Goal: Task Accomplishment & Management: Use online tool/utility

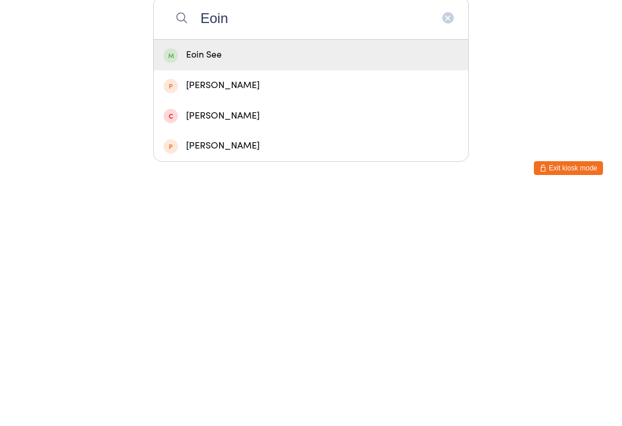
type input "Eoin"
click at [251, 280] on div "Eoin See" at bounding box center [311, 288] width 295 height 16
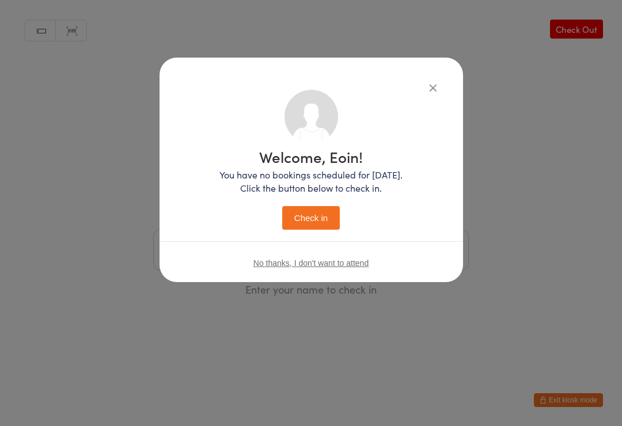
click at [323, 221] on button "Check in" at bounding box center [311, 218] width 58 height 24
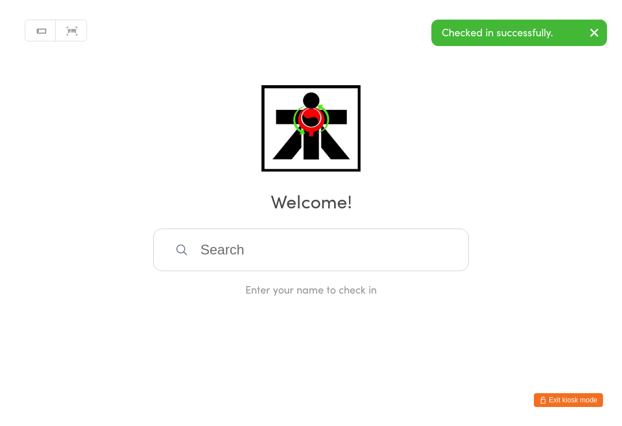
click at [349, 271] on input "search" at bounding box center [311, 250] width 316 height 43
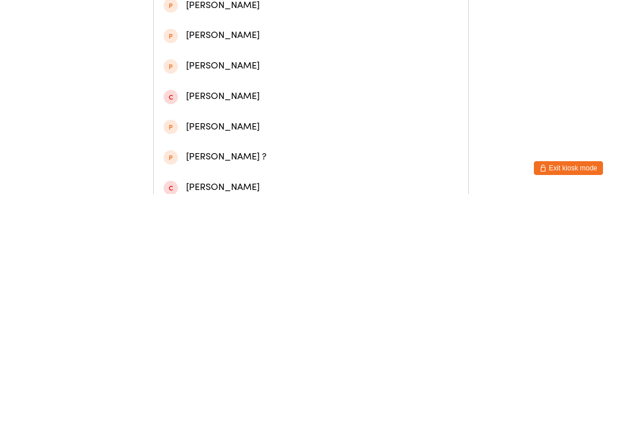
type input "[PERSON_NAME]"
click at [233, 84] on div "[PERSON_NAME]" at bounding box center [311, 86] width 295 height 16
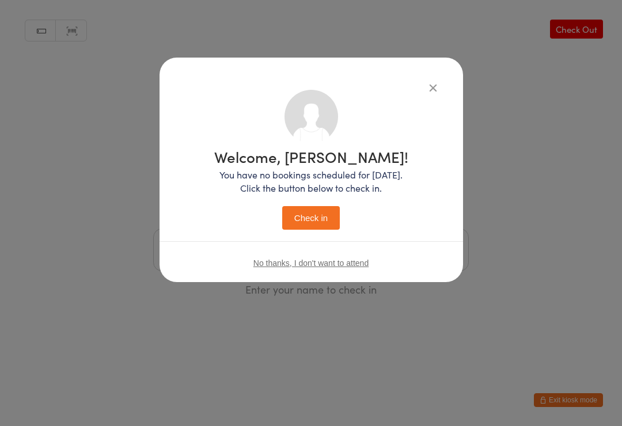
click at [323, 209] on button "Check in" at bounding box center [311, 218] width 58 height 24
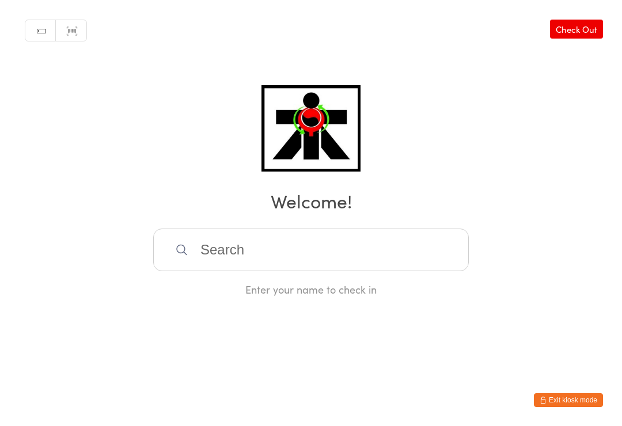
click at [427, 271] on input "search" at bounding box center [311, 250] width 316 height 43
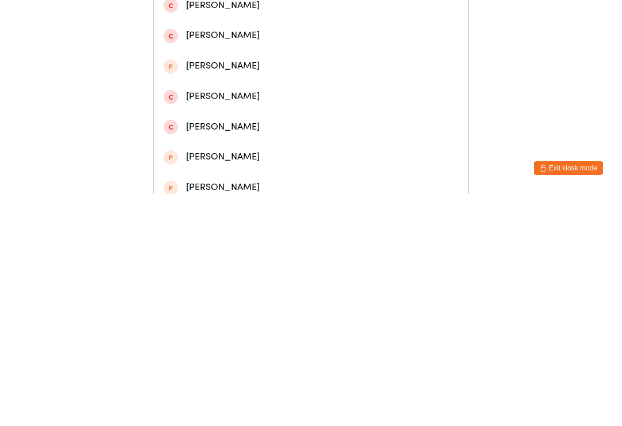
type input "[PERSON_NAME]"
click at [273, 59] on div "[PERSON_NAME]" at bounding box center [311, 55] width 295 height 16
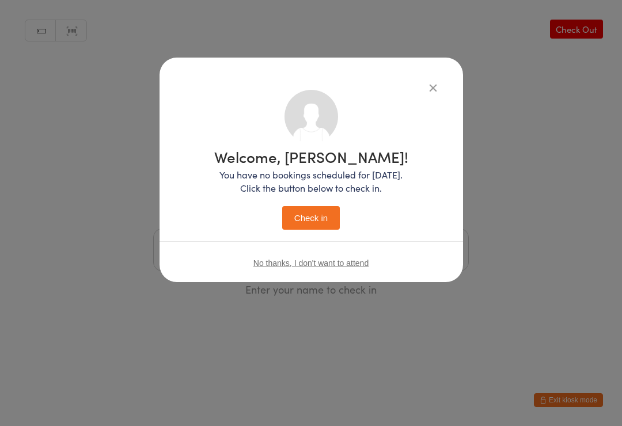
click at [323, 220] on button "Check in" at bounding box center [311, 218] width 58 height 24
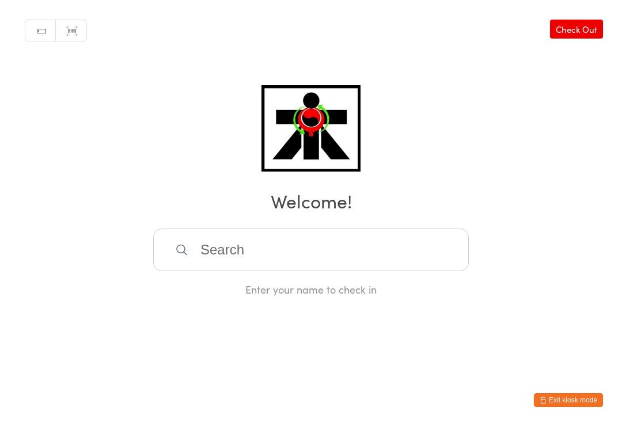
click at [233, 245] on input "search" at bounding box center [311, 250] width 316 height 43
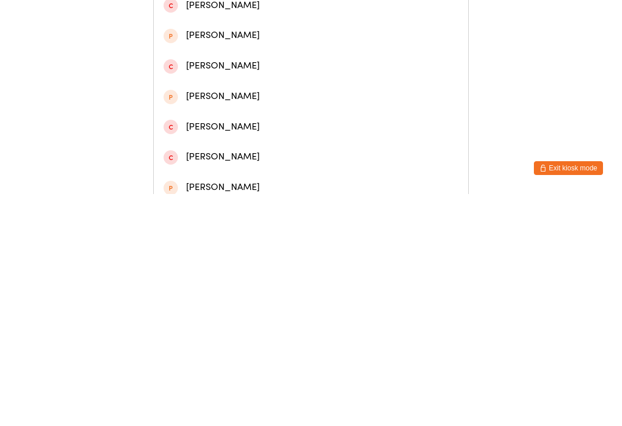
type input "[PERSON_NAME]"
click at [277, 63] on div "[PERSON_NAME]" at bounding box center [311, 55] width 295 height 16
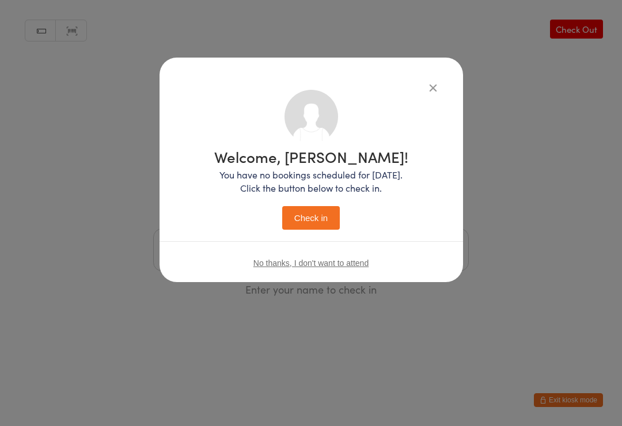
click at [318, 221] on button "Check in" at bounding box center [311, 218] width 58 height 24
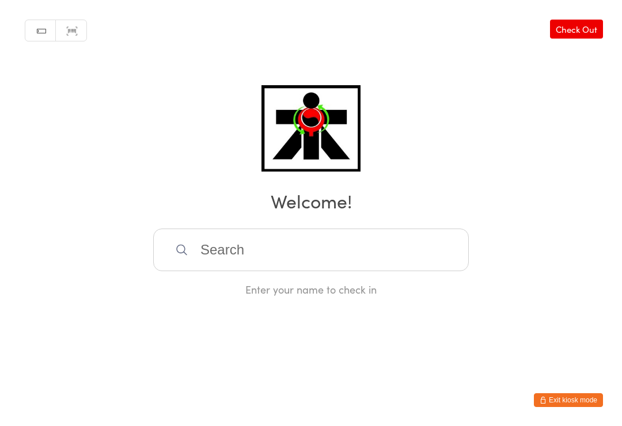
click at [416, 271] on input "search" at bounding box center [311, 250] width 316 height 43
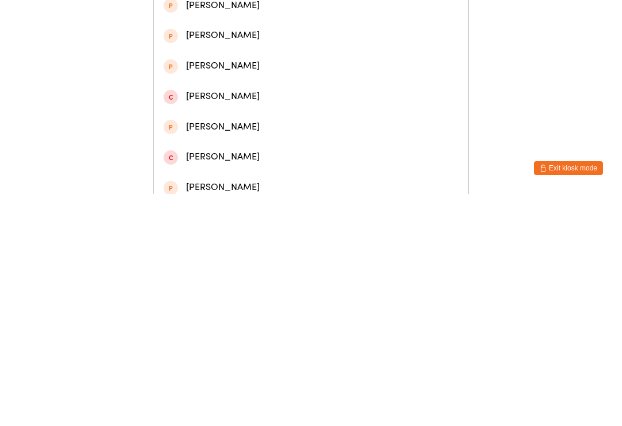
type input "[PERSON_NAME]"
click at [256, 55] on div "[PERSON_NAME]" at bounding box center [311, 55] width 295 height 16
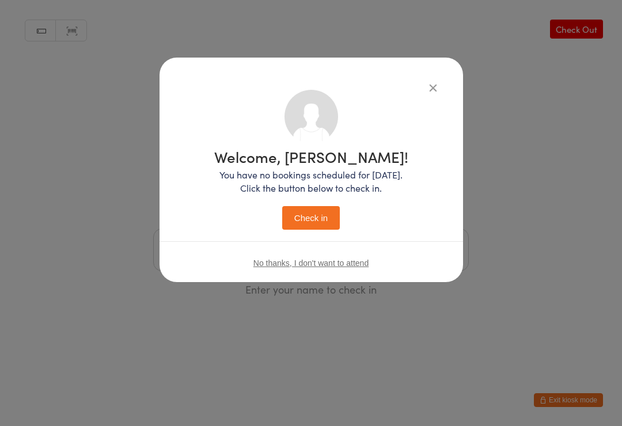
click at [318, 220] on button "Check in" at bounding box center [311, 218] width 58 height 24
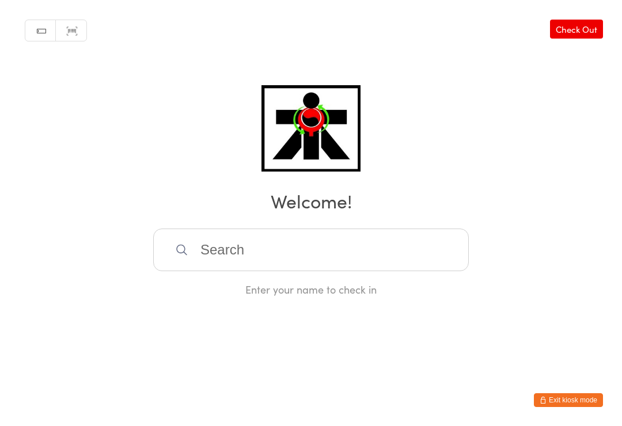
click at [239, 255] on input "search" at bounding box center [311, 250] width 316 height 43
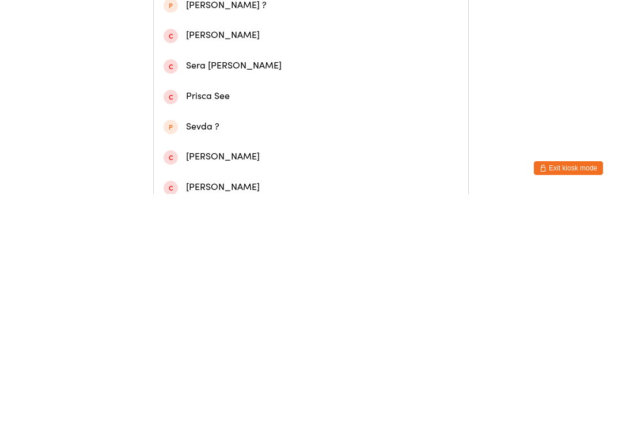
type input "Seree"
click at [251, 88] on div "[PERSON_NAME] [PERSON_NAME]" at bounding box center [311, 86] width 295 height 16
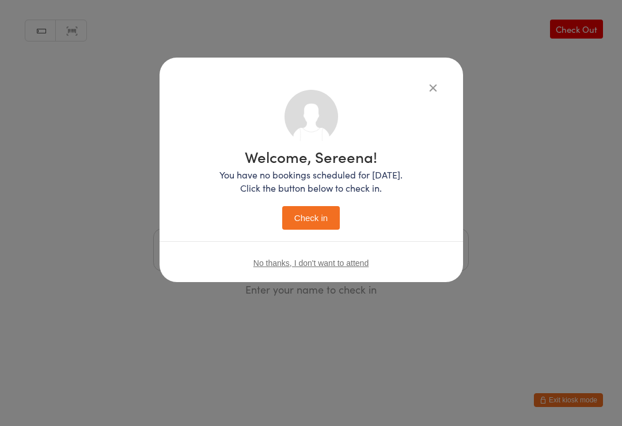
click at [324, 214] on button "Check in" at bounding box center [311, 218] width 58 height 24
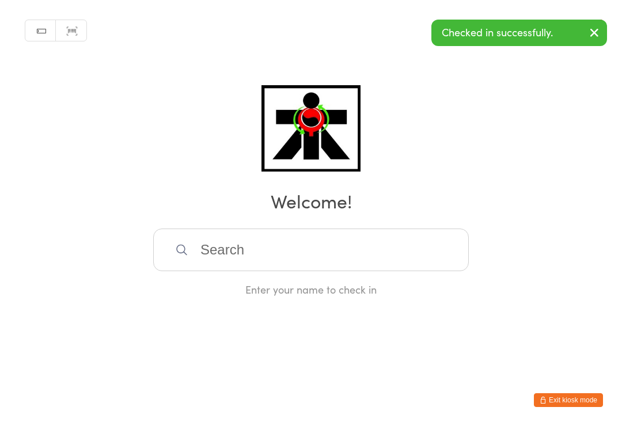
click at [373, 251] on input "search" at bounding box center [311, 250] width 316 height 43
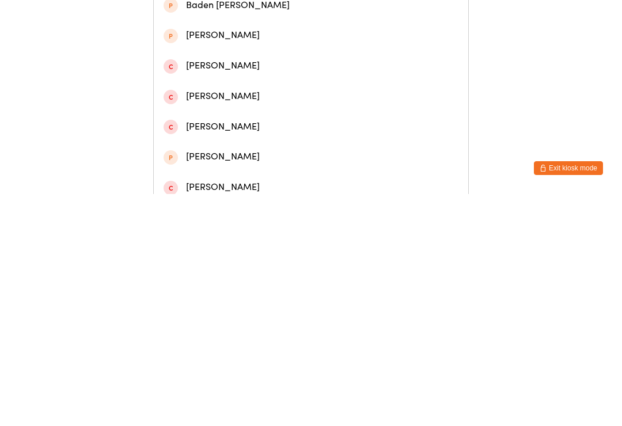
type input "Baen"
click at [265, 51] on div "[PERSON_NAME]" at bounding box center [311, 55] width 295 height 16
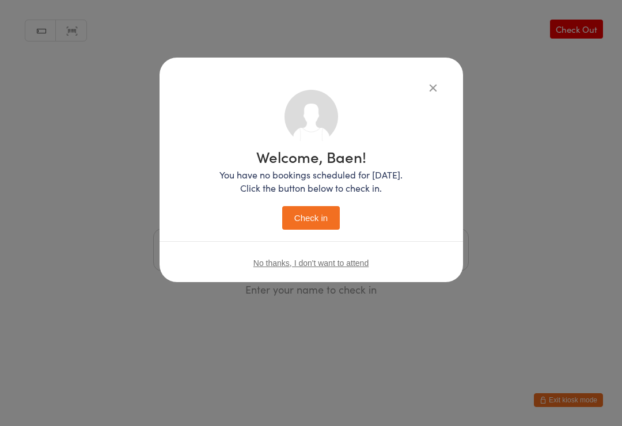
click at [331, 212] on button "Check in" at bounding box center [311, 218] width 58 height 24
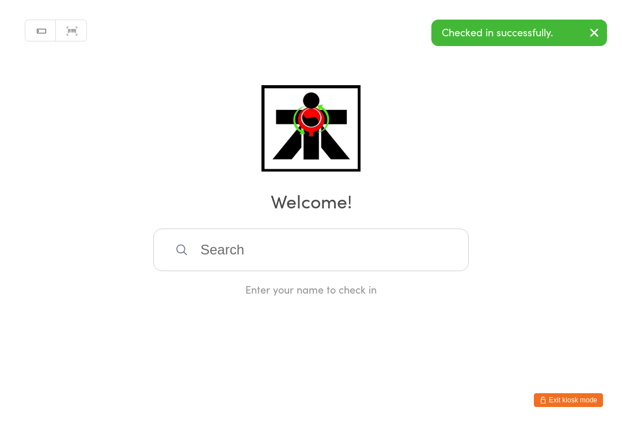
click at [326, 245] on input "search" at bounding box center [311, 250] width 316 height 43
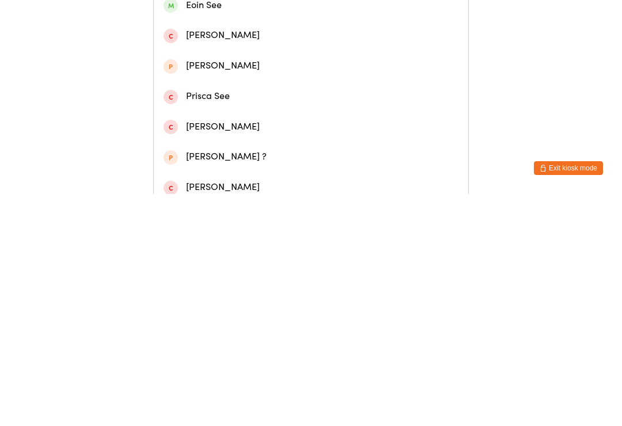
type input "Seerena"
click at [236, 93] on div "[PERSON_NAME] [PERSON_NAME]" at bounding box center [311, 86] width 295 height 16
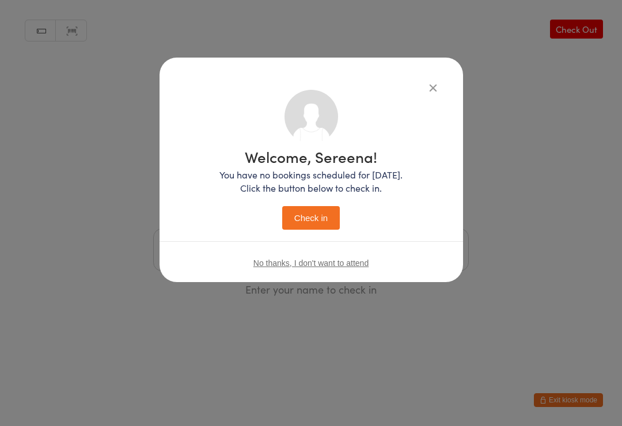
click at [328, 212] on button "Check in" at bounding box center [311, 218] width 58 height 24
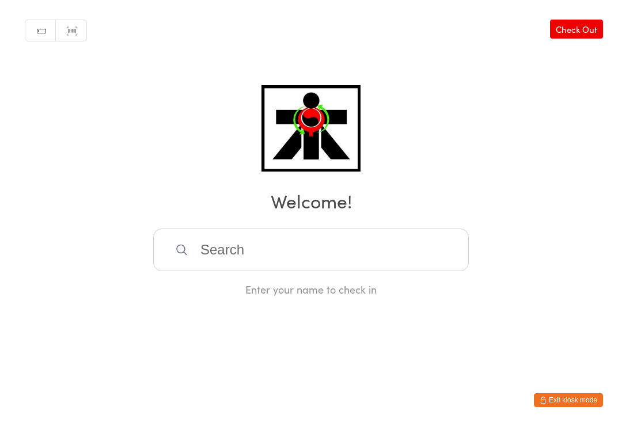
click at [212, 255] on input "search" at bounding box center [311, 250] width 316 height 43
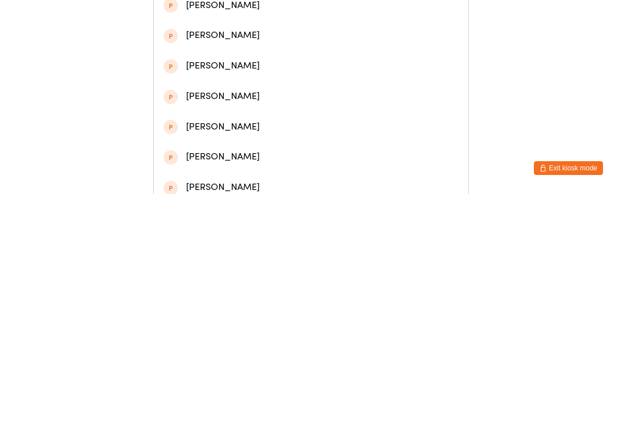
type input "Sofie"
click at [208, 80] on div "[PERSON_NAME]" at bounding box center [311, 85] width 315 height 31
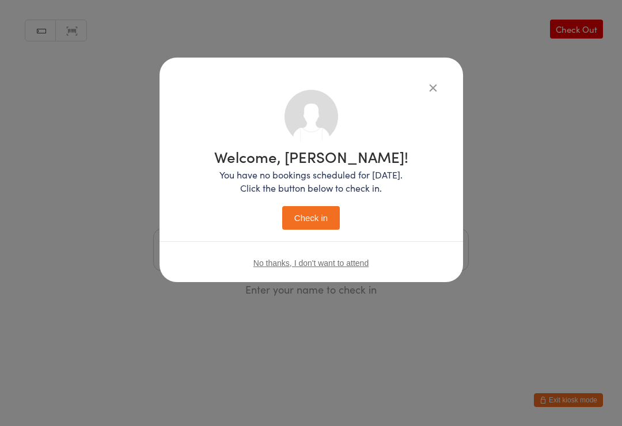
click at [318, 219] on button "Check in" at bounding box center [311, 218] width 58 height 24
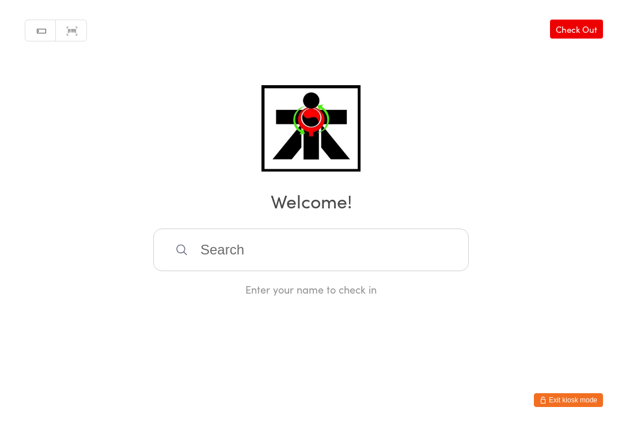
click at [405, 255] on input "search" at bounding box center [311, 250] width 316 height 43
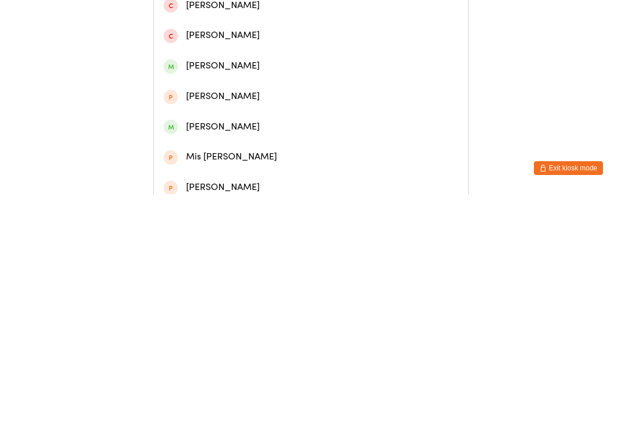
type input "[PERSON_NAME]"
click at [287, 69] on div "[PERSON_NAME]" at bounding box center [311, 55] width 315 height 31
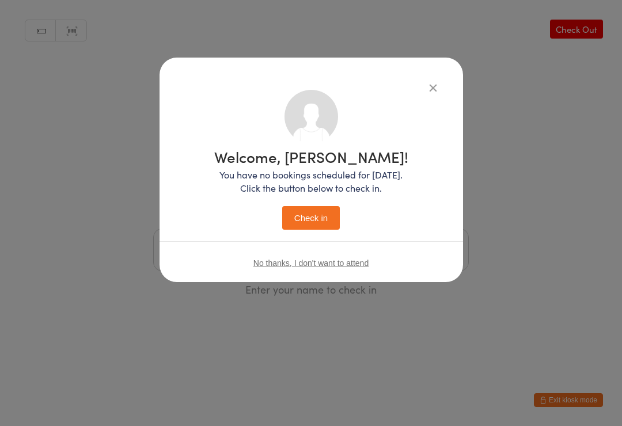
click at [324, 213] on button "Check in" at bounding box center [311, 218] width 58 height 24
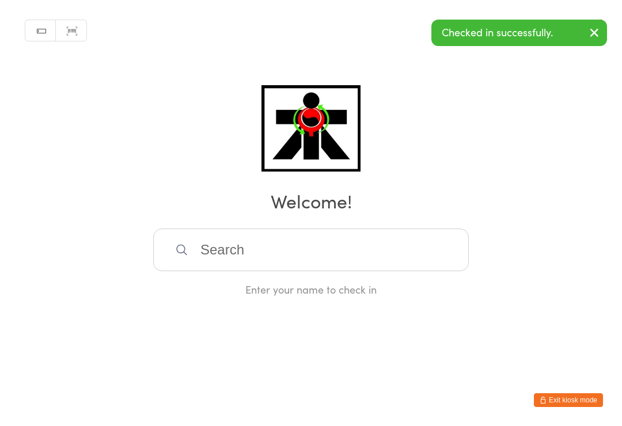
click at [274, 253] on input "search" at bounding box center [311, 250] width 316 height 43
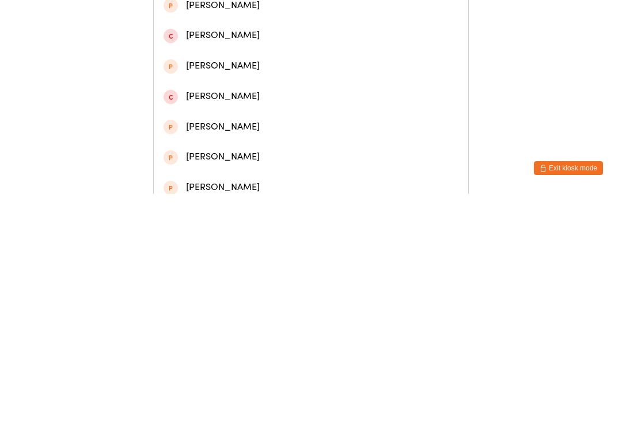
type input "[PERSON_NAME]"
click at [213, 58] on div "[PERSON_NAME]" at bounding box center [311, 55] width 295 height 16
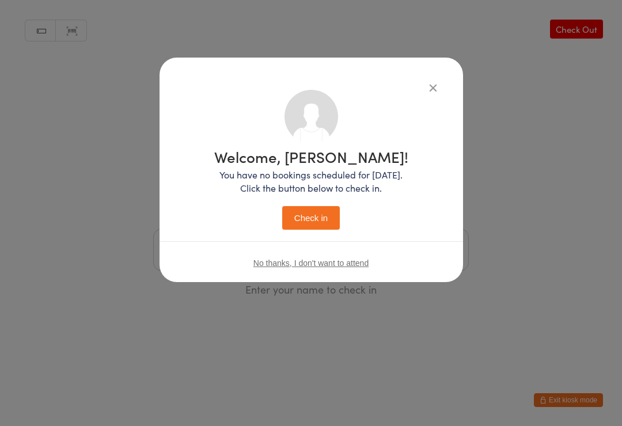
click at [312, 219] on button "Check in" at bounding box center [311, 218] width 58 height 24
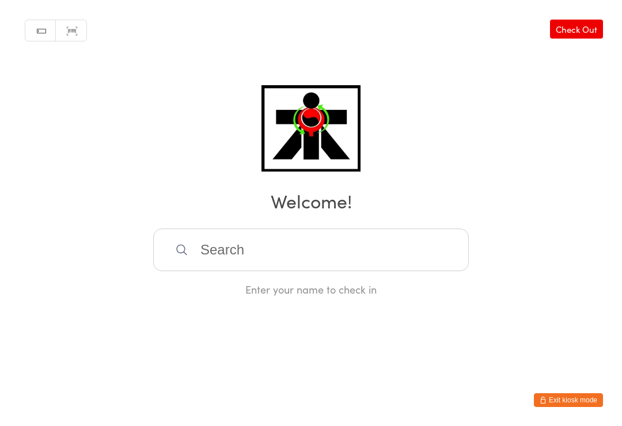
click at [373, 249] on input "search" at bounding box center [311, 250] width 316 height 43
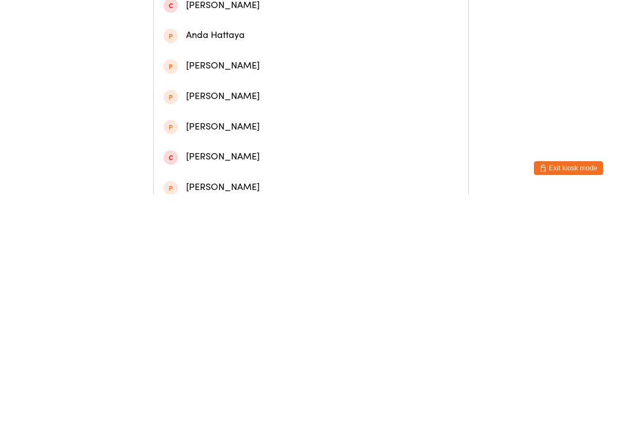
type input "[PERSON_NAME]"
click at [237, 61] on div "[PERSON_NAME]" at bounding box center [311, 55] width 295 height 16
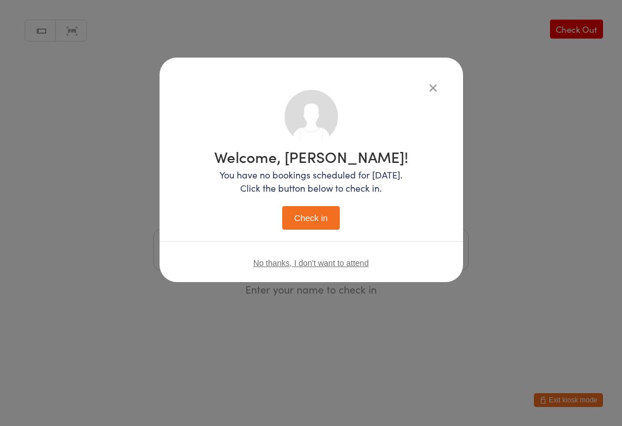
click at [329, 224] on button "Check in" at bounding box center [311, 218] width 58 height 24
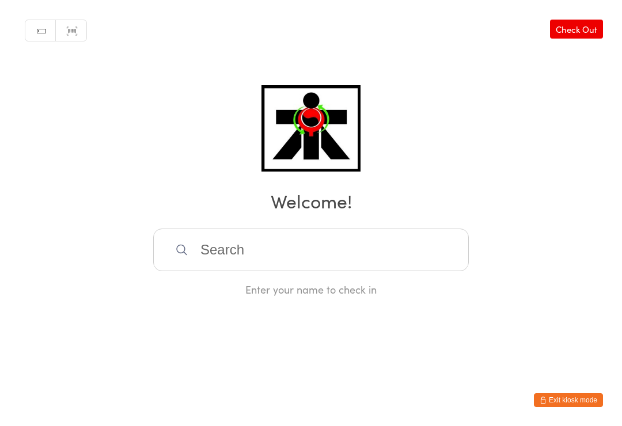
click at [415, 254] on input "search" at bounding box center [311, 250] width 316 height 43
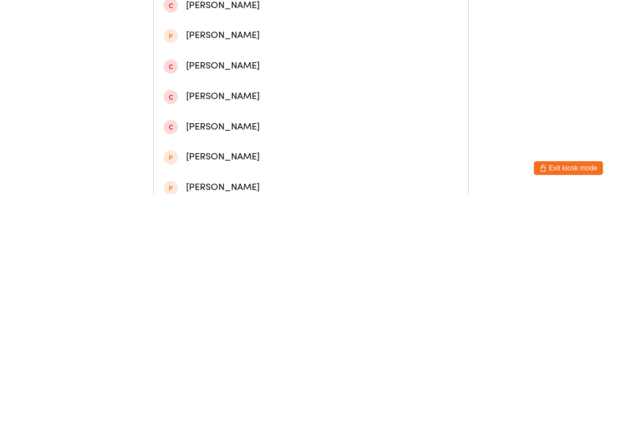
type input "[PERSON_NAME] ca"
click at [201, 114] on div "[PERSON_NAME]" at bounding box center [311, 116] width 295 height 16
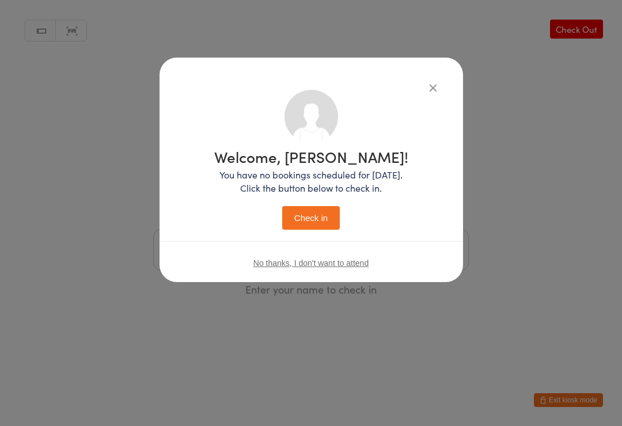
click at [319, 227] on button "Check in" at bounding box center [311, 218] width 58 height 24
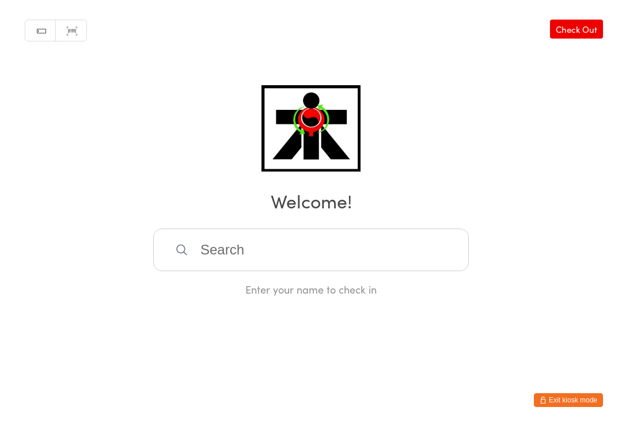
click at [209, 265] on input "search" at bounding box center [311, 250] width 316 height 43
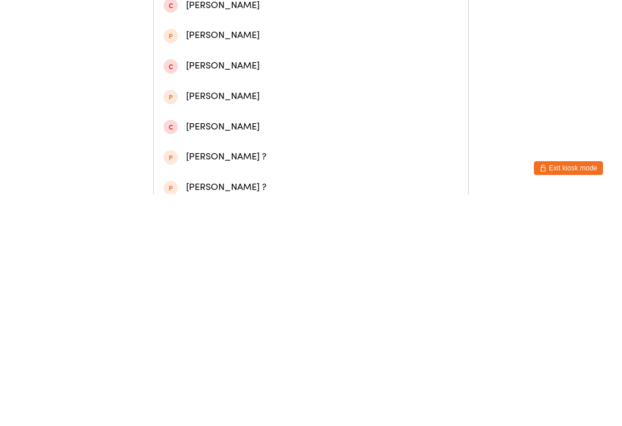
type input "Jalen"
click at [207, 66] on div "[PERSON_NAME] [PERSON_NAME]" at bounding box center [311, 55] width 315 height 31
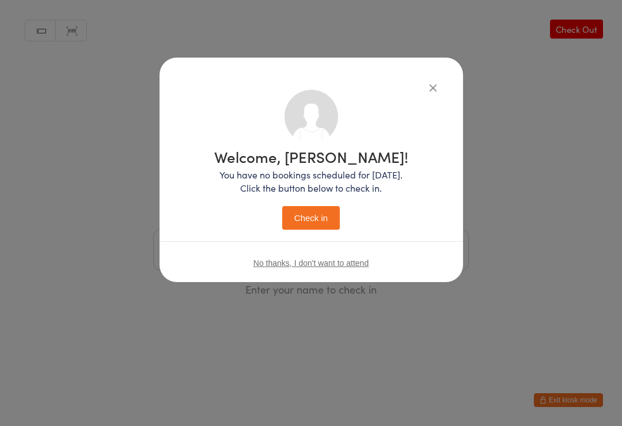
click at [308, 215] on button "Check in" at bounding box center [311, 218] width 58 height 24
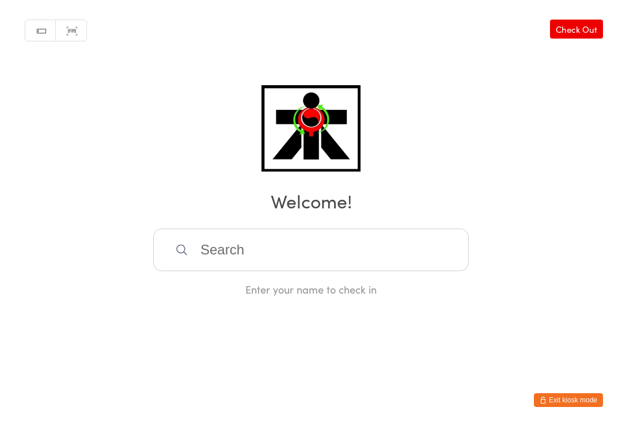
click at [227, 263] on input "search" at bounding box center [311, 250] width 316 height 43
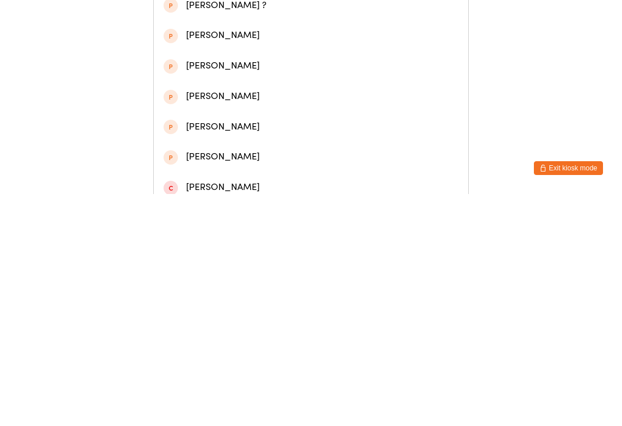
type input "Cane hu"
click at [199, 62] on div "Cane Hunter" at bounding box center [311, 55] width 295 height 16
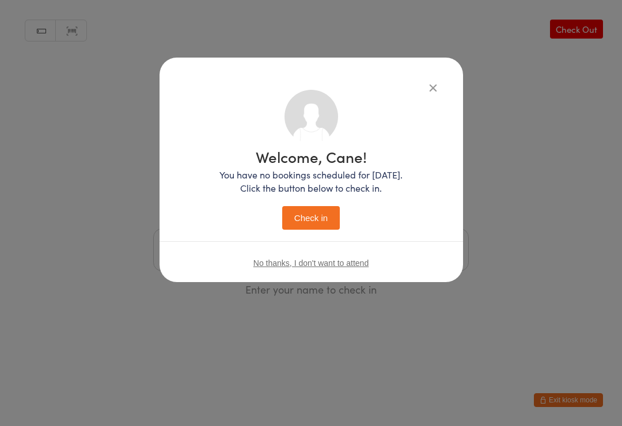
click at [312, 209] on button "Check in" at bounding box center [311, 218] width 58 height 24
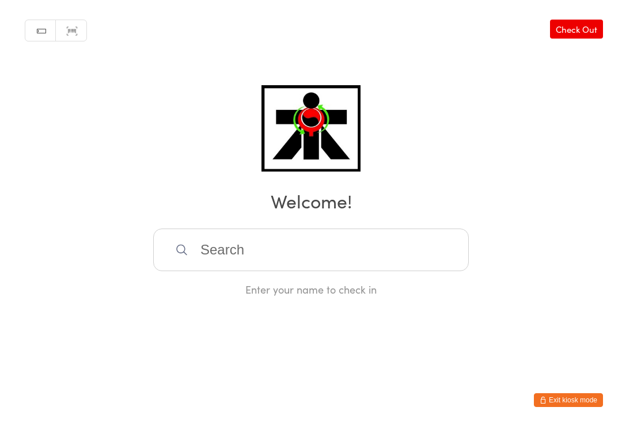
click at [209, 252] on input "search" at bounding box center [311, 250] width 316 height 43
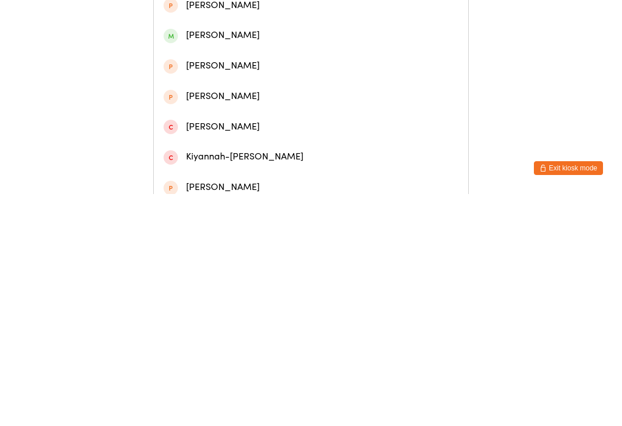
type input "[PERSON_NAME]"
click at [186, 90] on div "[PERSON_NAME]" at bounding box center [311, 86] width 295 height 16
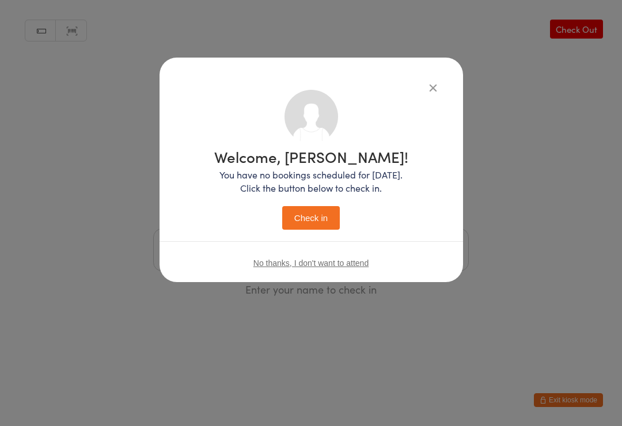
click at [289, 219] on button "Check in" at bounding box center [311, 218] width 58 height 24
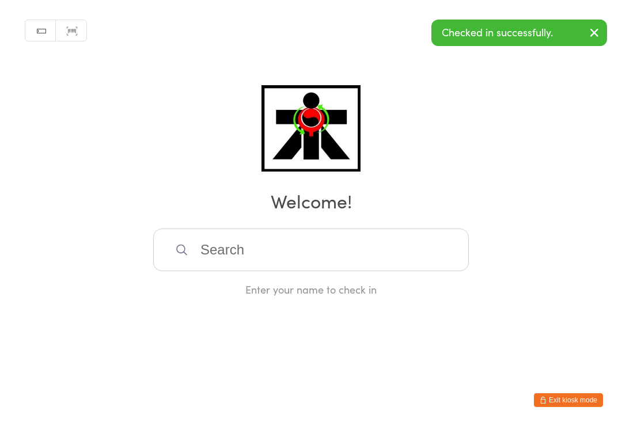
click at [221, 261] on input "search" at bounding box center [311, 250] width 316 height 43
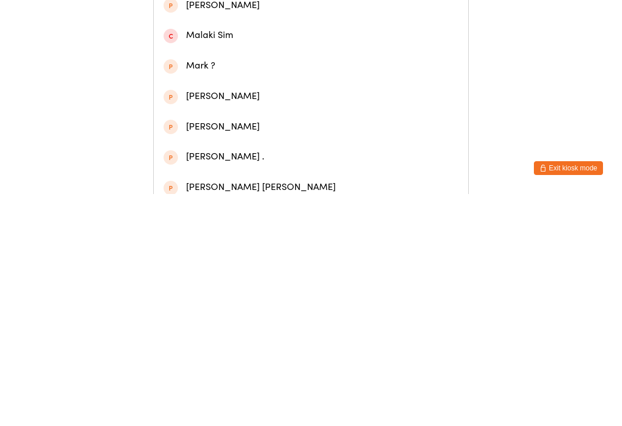
type input "Malyia"
click at [228, 51] on div "[PERSON_NAME]" at bounding box center [311, 55] width 295 height 16
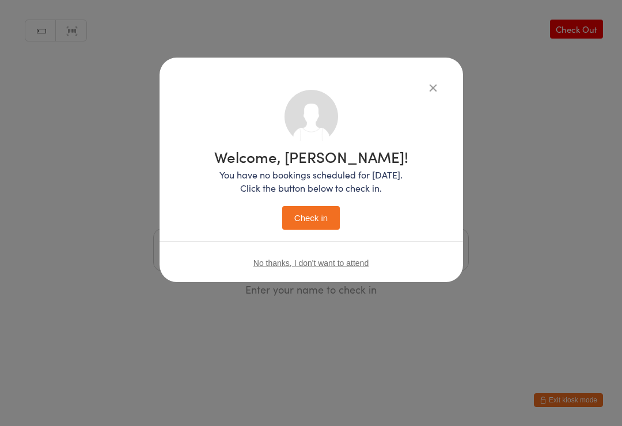
click at [310, 217] on button "Check in" at bounding box center [311, 218] width 58 height 24
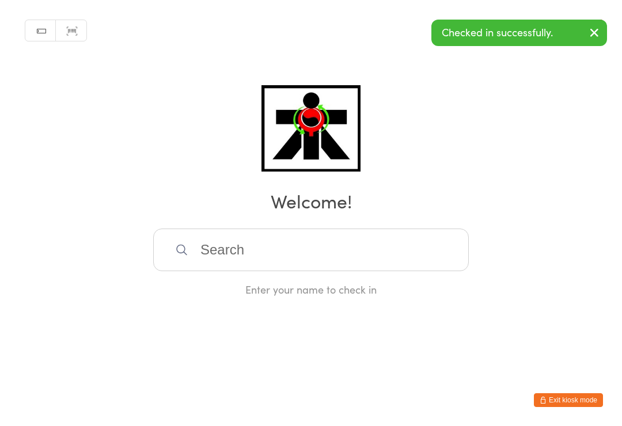
click at [348, 256] on input "search" at bounding box center [311, 250] width 316 height 43
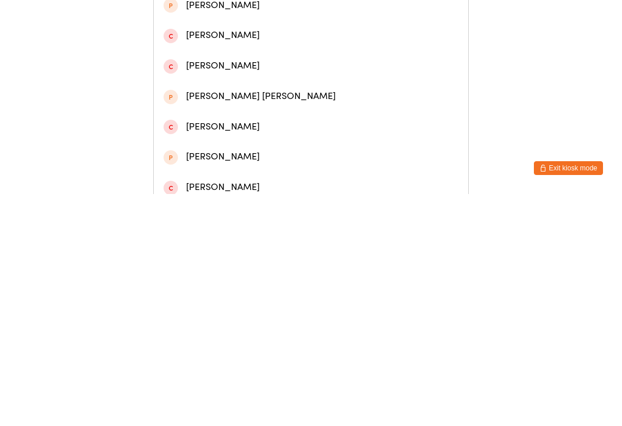
type input "[PERSON_NAME]"
click at [309, 62] on div "[PERSON_NAME]" at bounding box center [311, 55] width 295 height 16
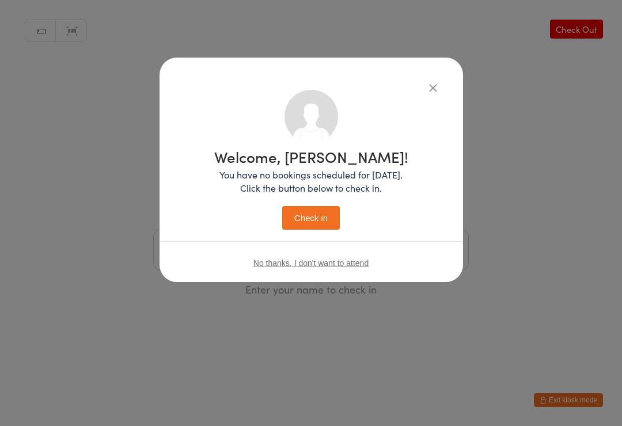
click at [316, 206] on button "Check in" at bounding box center [311, 218] width 58 height 24
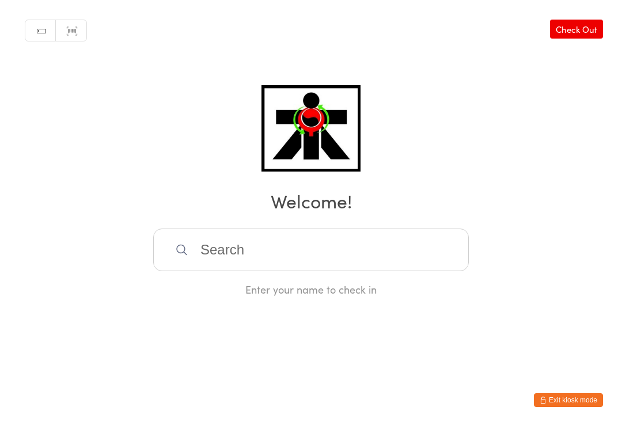
click at [402, 265] on input "search" at bounding box center [311, 250] width 316 height 43
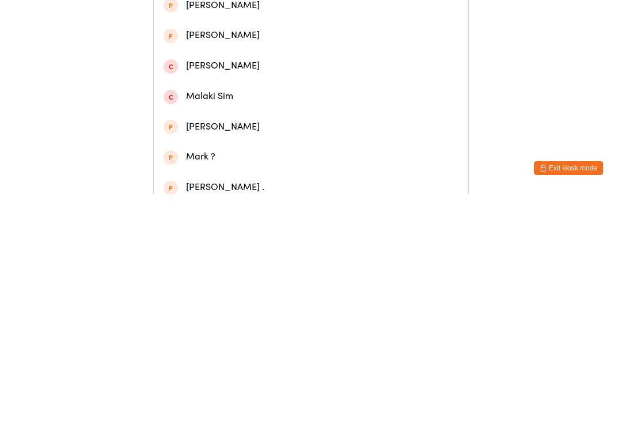
type input "Malyiah"
click at [429, 46] on div "[PERSON_NAME]" at bounding box center [311, 55] width 315 height 31
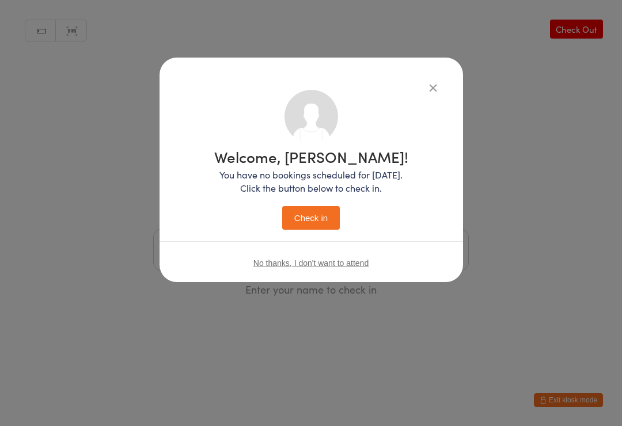
click at [331, 223] on button "Check in" at bounding box center [311, 218] width 58 height 24
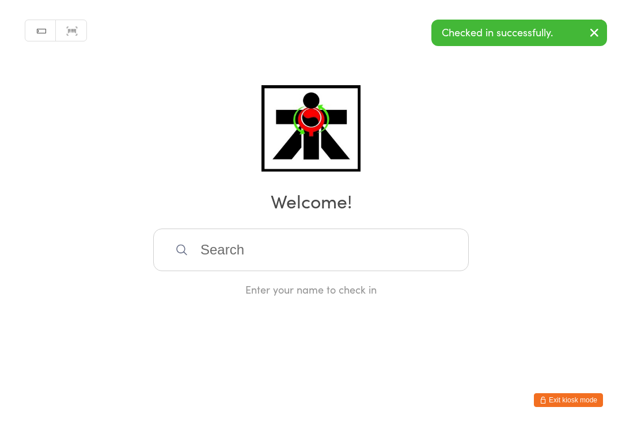
click at [202, 261] on input "search" at bounding box center [311, 250] width 316 height 43
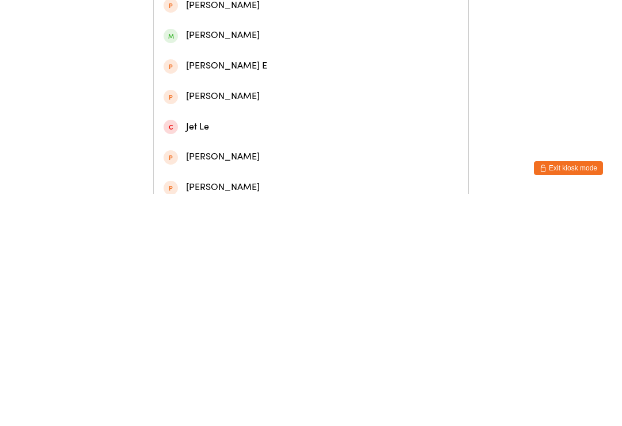
type input "Lexie"
click at [416, 59] on div "[PERSON_NAME]" at bounding box center [311, 55] width 295 height 16
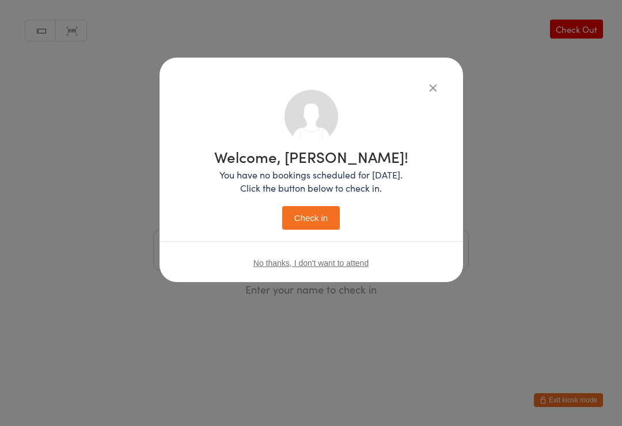
click at [334, 221] on button "Check in" at bounding box center [311, 218] width 58 height 24
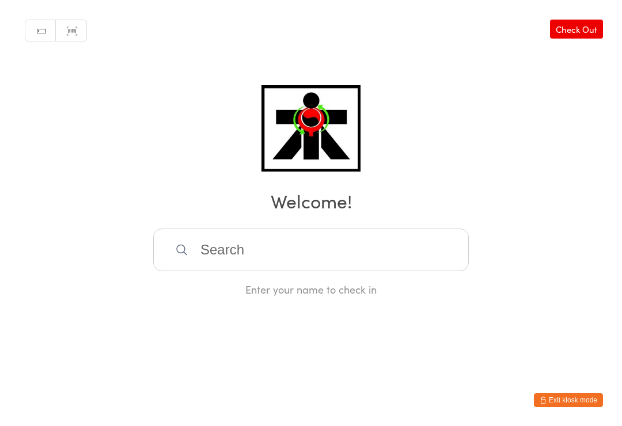
click at [416, 268] on input "search" at bounding box center [311, 250] width 316 height 43
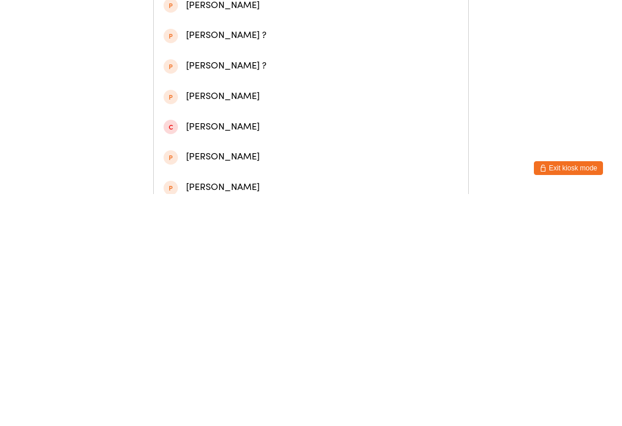
type input "Emmy"
click at [280, 60] on div "[PERSON_NAME]" at bounding box center [311, 55] width 295 height 16
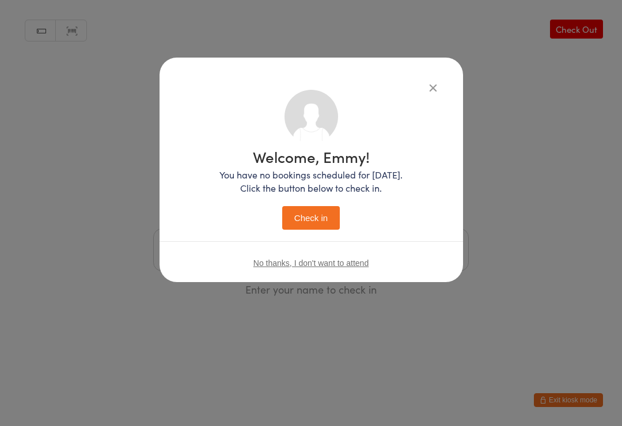
click at [308, 199] on div "Welcome, Emmy! You have no bookings scheduled for [DATE]. Click the button belo…" at bounding box center [311, 189] width 183 height 81
click at [307, 218] on button "Check in" at bounding box center [311, 218] width 58 height 24
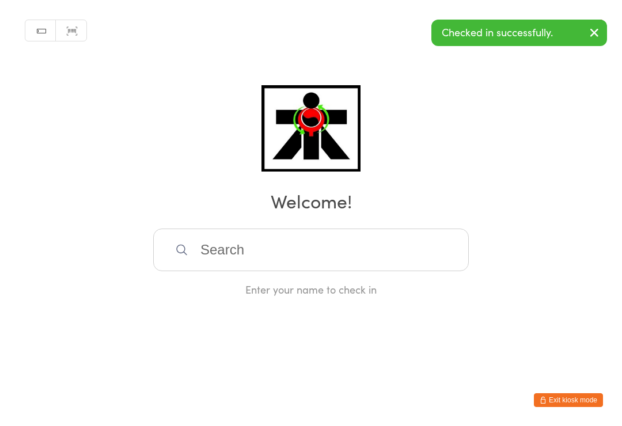
click at [283, 254] on input "search" at bounding box center [311, 250] width 316 height 43
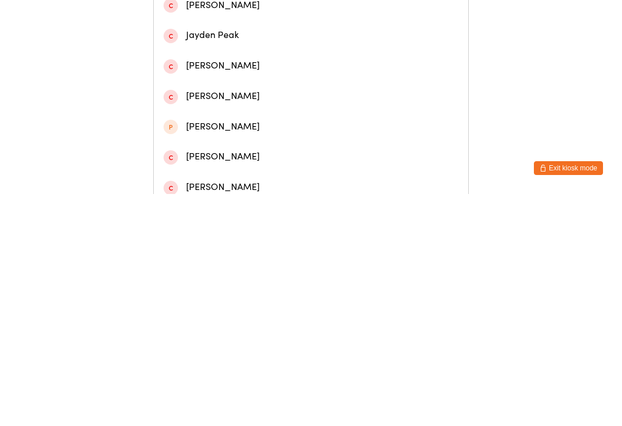
type input "Jayden tr"
click at [221, 119] on div "[PERSON_NAME]" at bounding box center [311, 116] width 295 height 16
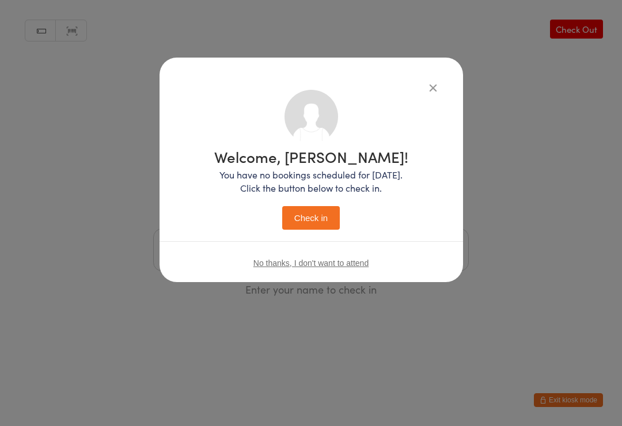
click at [307, 222] on button "Check in" at bounding box center [311, 218] width 58 height 24
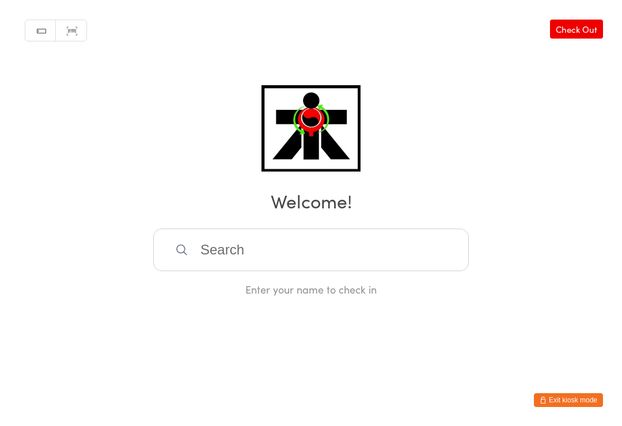
click at [180, 236] on input "search" at bounding box center [311, 250] width 316 height 43
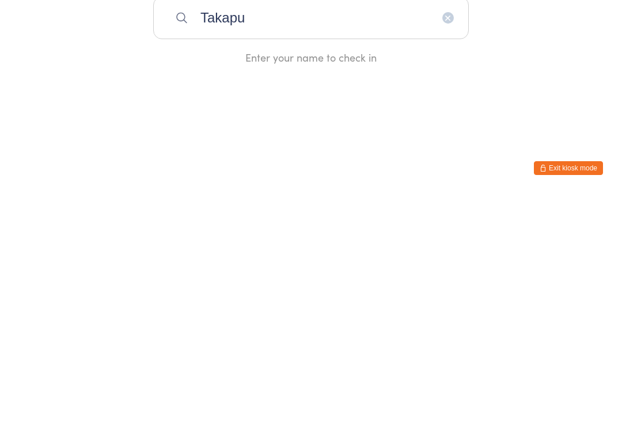
type input "Takapu"
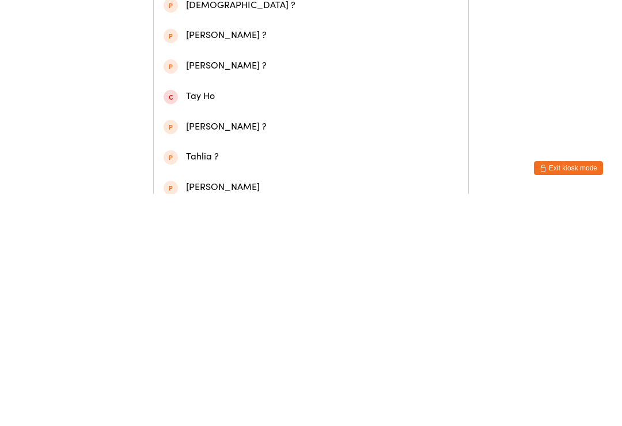
click at [190, 120] on div "[PERSON_NAME]" at bounding box center [311, 116] width 295 height 16
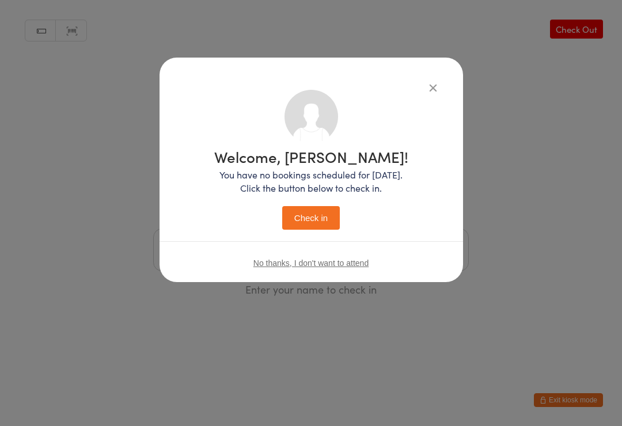
click at [314, 214] on button "Check in" at bounding box center [311, 218] width 58 height 24
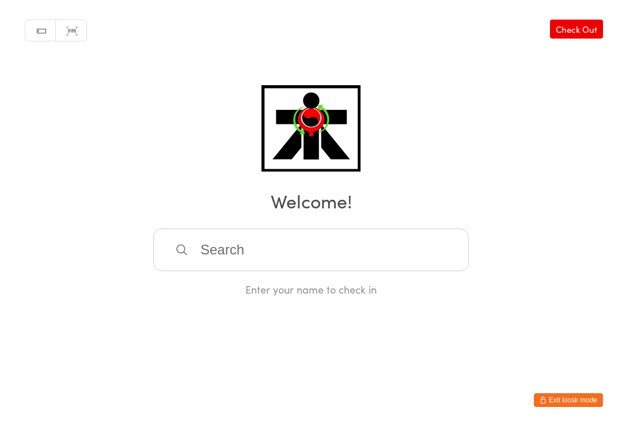
click at [603, 27] on link "Check Out" at bounding box center [576, 29] width 53 height 19
click at [581, 17] on div "Manual search Scanner input Check In Checking out? Enter your name to check out" at bounding box center [311, 148] width 622 height 297
click at [415, 260] on input "search" at bounding box center [311, 250] width 316 height 43
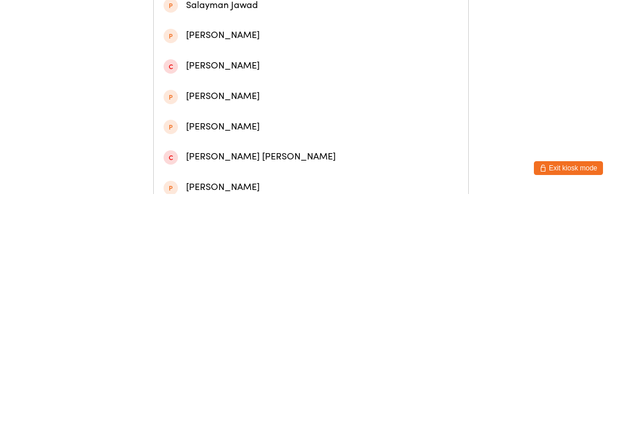
type input "[PERSON_NAME]"
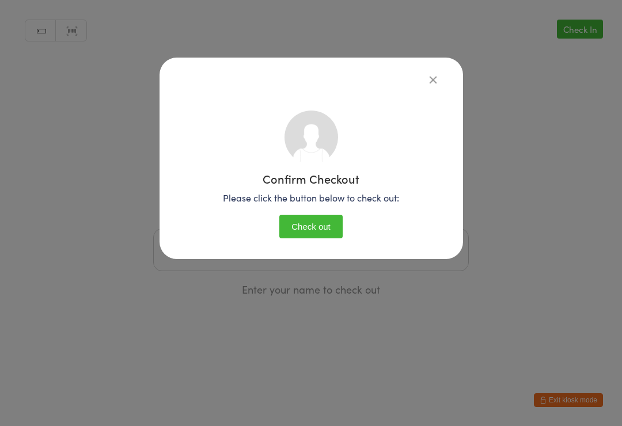
click at [327, 221] on button "Check out" at bounding box center [311, 227] width 63 height 24
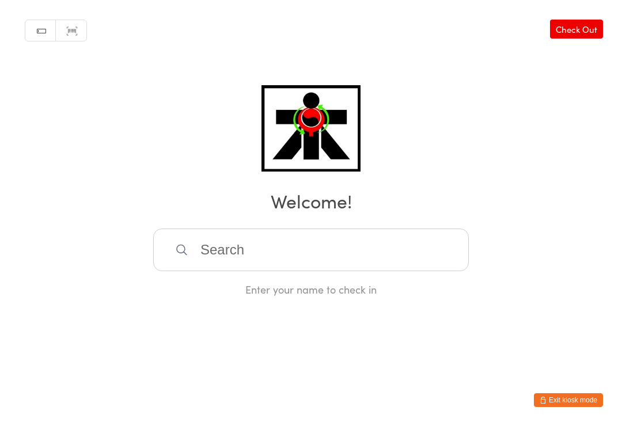
click at [269, 238] on input "search" at bounding box center [311, 250] width 316 height 43
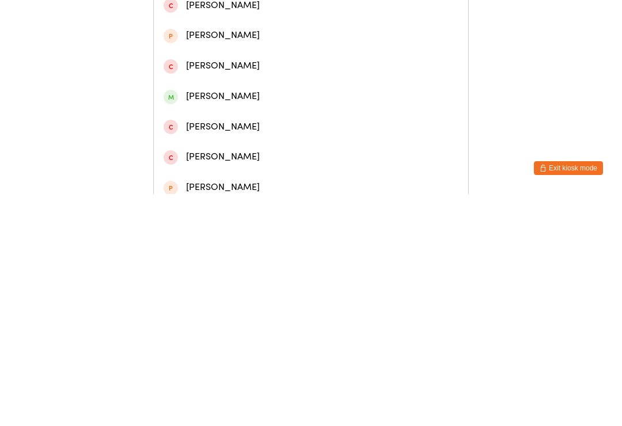
type input "Datis dad"
click at [254, 48] on div "[PERSON_NAME]" at bounding box center [311, 55] width 315 height 31
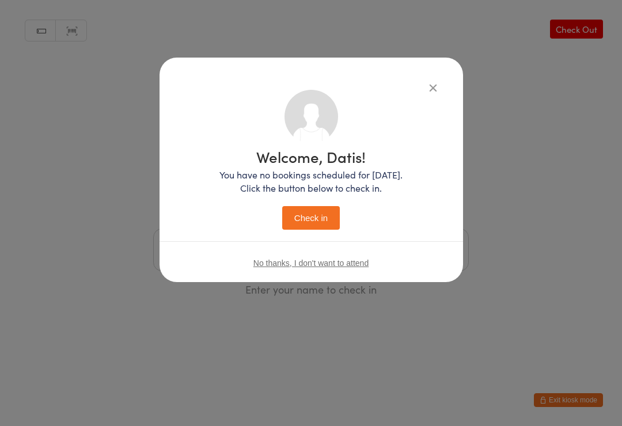
click at [319, 215] on button "Check in" at bounding box center [311, 218] width 58 height 24
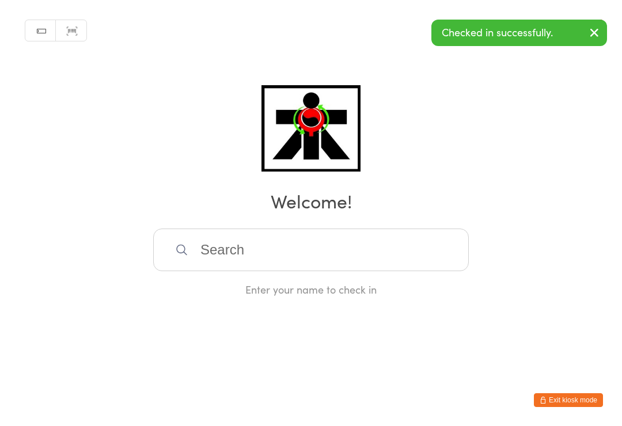
click at [243, 260] on input "search" at bounding box center [311, 250] width 316 height 43
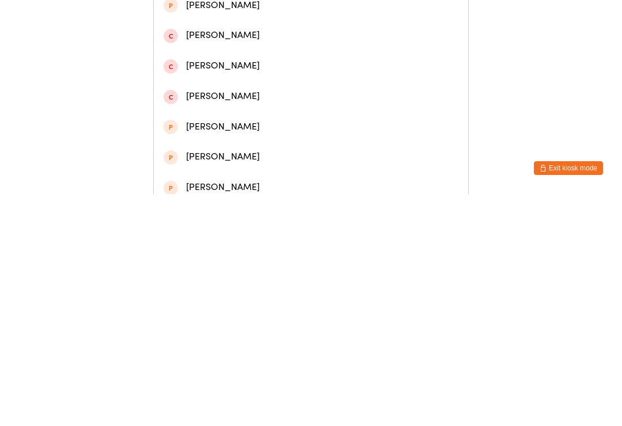
type input "[PERSON_NAME] dad"
click at [257, 58] on div "[PERSON_NAME]" at bounding box center [311, 55] width 295 height 16
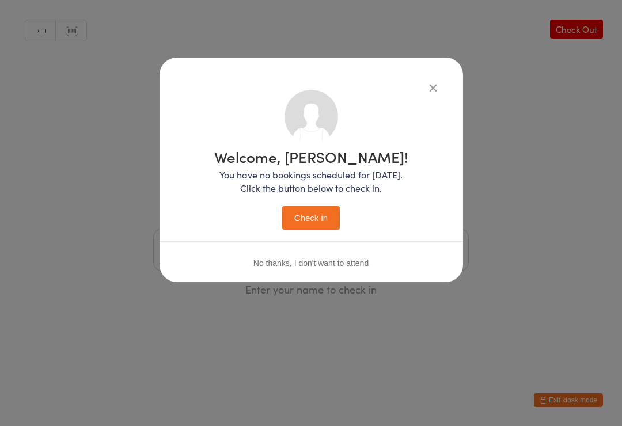
click at [309, 218] on button "Check in" at bounding box center [311, 218] width 58 height 24
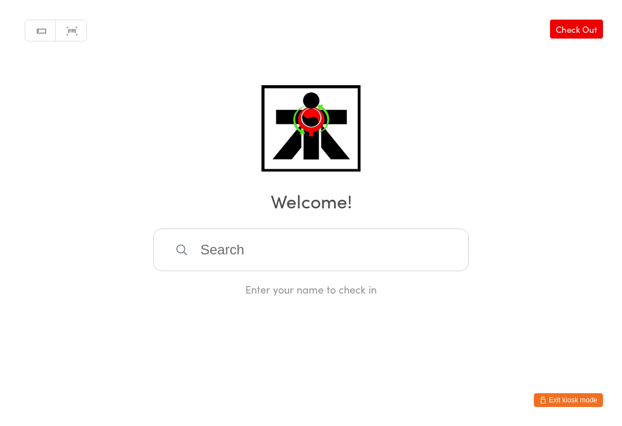
click at [244, 256] on input "search" at bounding box center [311, 250] width 316 height 43
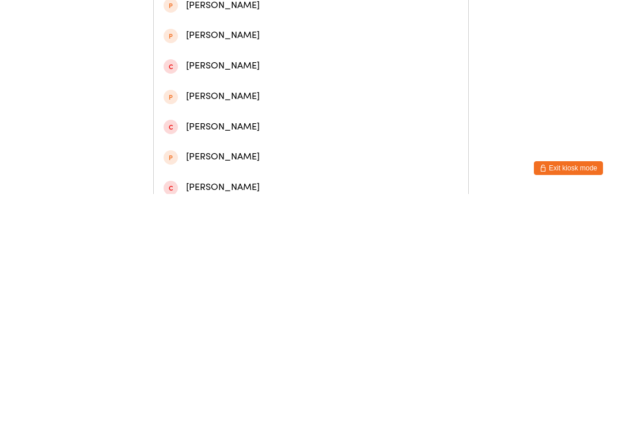
type input "[PERSON_NAME]"
click at [206, 150] on div "[PERSON_NAME]" at bounding box center [311, 146] width 295 height 16
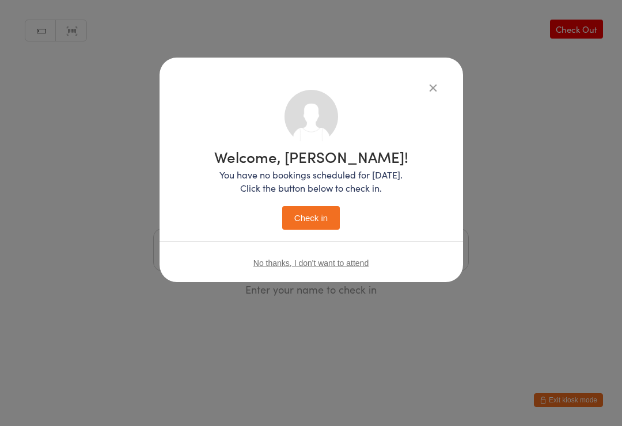
click at [315, 218] on button "Check in" at bounding box center [311, 218] width 58 height 24
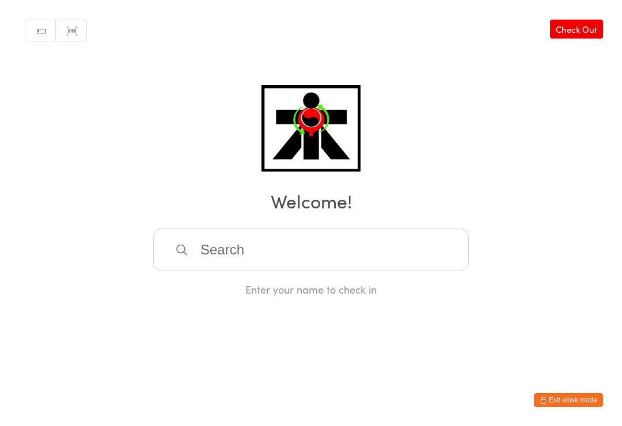
click at [394, 268] on input "search" at bounding box center [311, 250] width 316 height 43
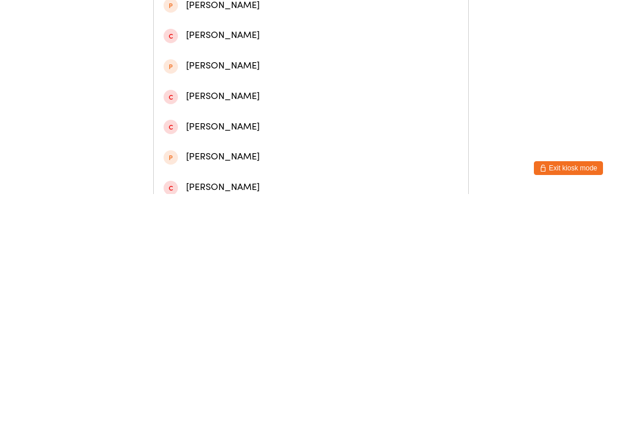
type input "Tyler wa"
click at [274, 123] on div "[PERSON_NAME]" at bounding box center [311, 116] width 295 height 16
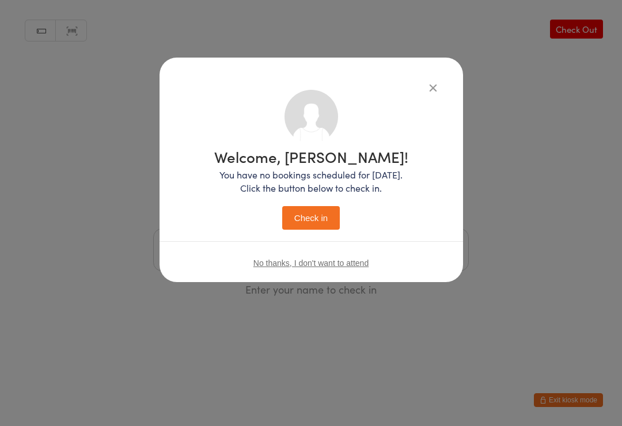
click at [324, 216] on button "Check in" at bounding box center [311, 218] width 58 height 24
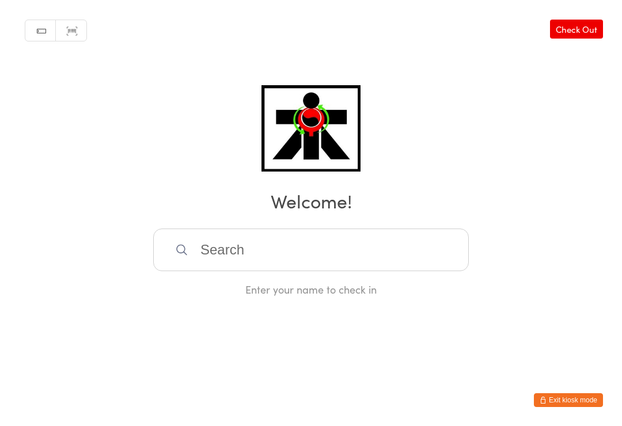
click at [436, 249] on input "search" at bounding box center [311, 250] width 316 height 43
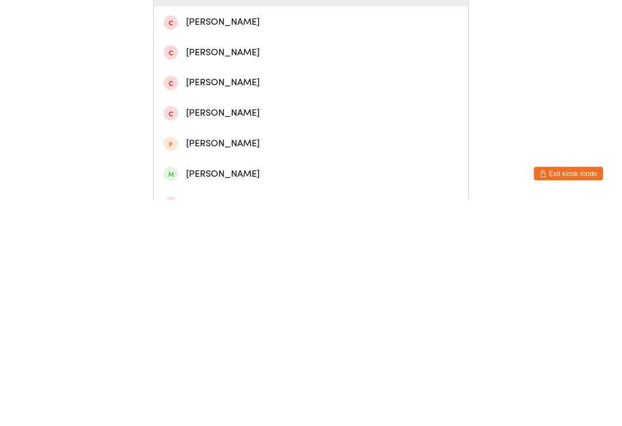
scroll to position [70, 0]
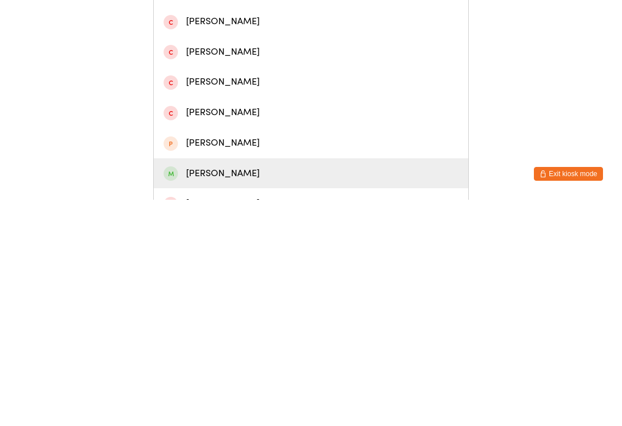
type input "[PERSON_NAME]"
click at [283, 392] on div "[PERSON_NAME]" at bounding box center [311, 400] width 295 height 16
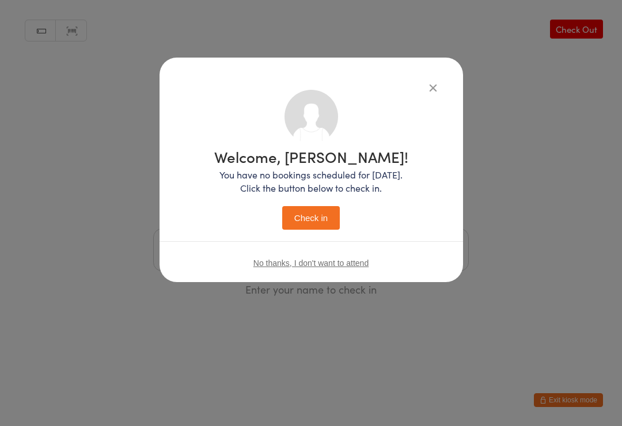
click at [326, 211] on button "Check in" at bounding box center [311, 218] width 58 height 24
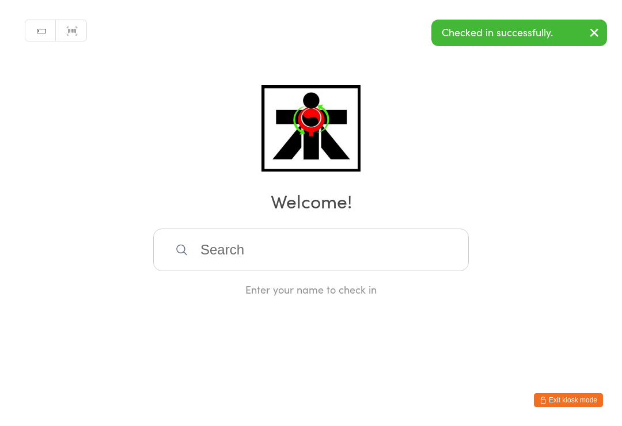
click at [353, 252] on input "search" at bounding box center [311, 250] width 316 height 43
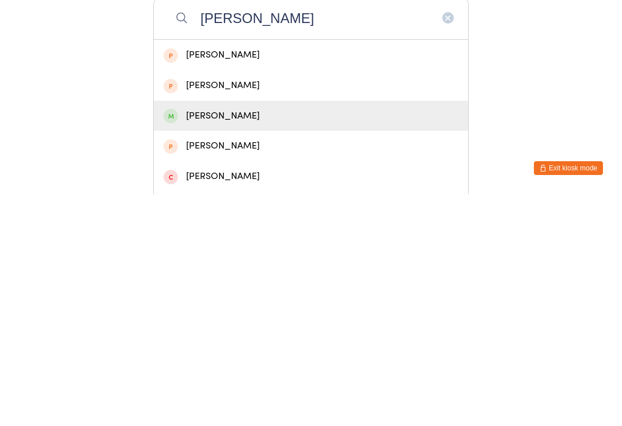
type input "[PERSON_NAME]"
click at [229, 341] on div "[PERSON_NAME]" at bounding box center [311, 349] width 295 height 16
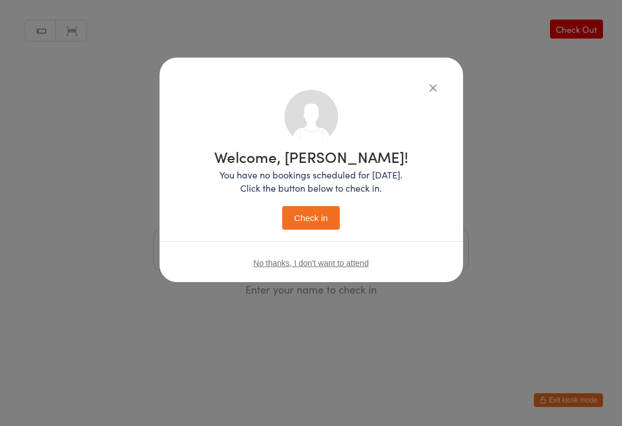
click at [319, 220] on button "Check in" at bounding box center [311, 218] width 58 height 24
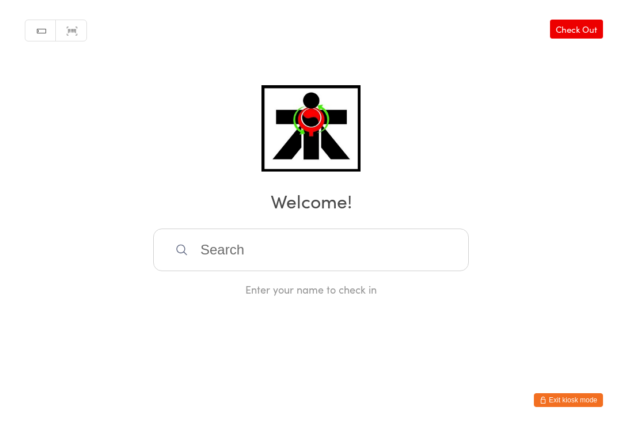
click at [193, 244] on input "search" at bounding box center [311, 250] width 316 height 43
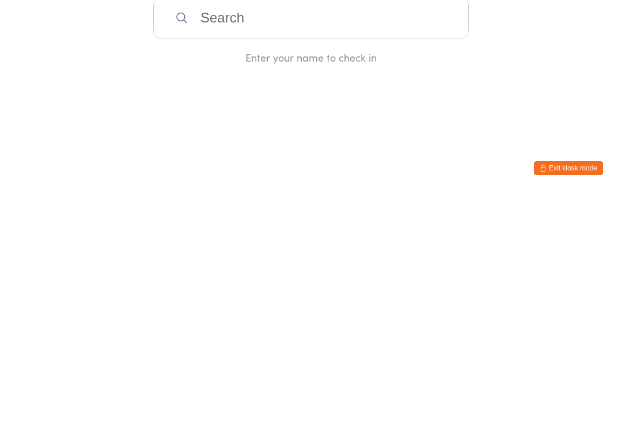
click at [364, 145] on html "You have now entered Kiosk Mode. Members will be able to check themselves in us…" at bounding box center [311, 213] width 622 height 426
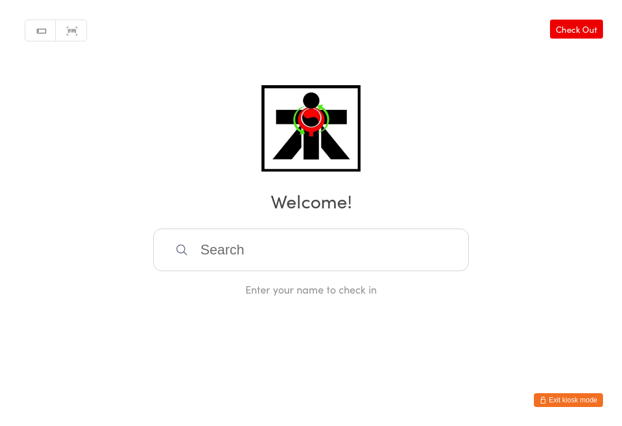
click at [577, 37] on link "Check Out" at bounding box center [576, 29] width 53 height 19
click at [581, 28] on link "Check In" at bounding box center [580, 29] width 46 height 19
click at [207, 247] on input "search" at bounding box center [311, 250] width 316 height 43
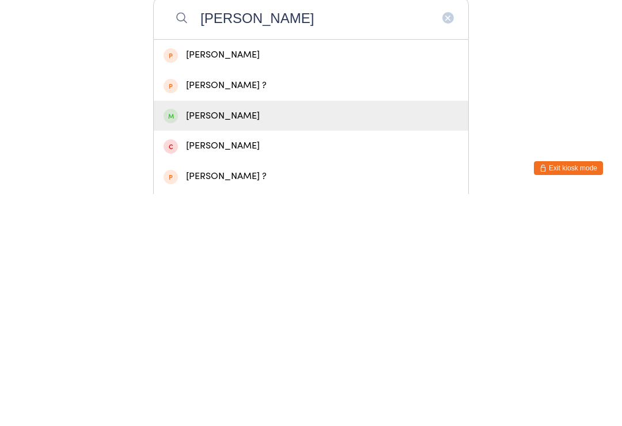
type input "[PERSON_NAME]"
click at [235, 341] on div "[PERSON_NAME]" at bounding box center [311, 349] width 295 height 16
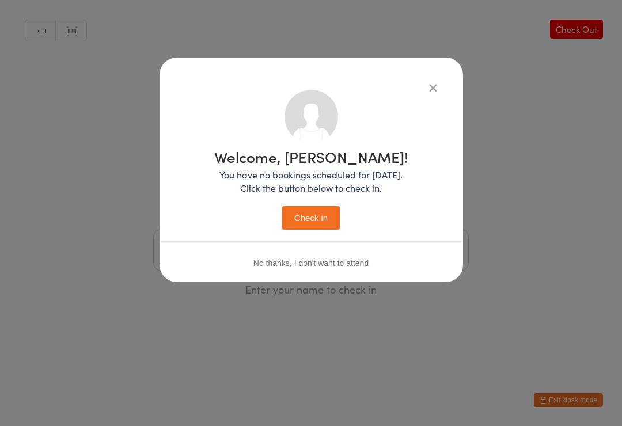
click at [321, 204] on div "Welcome, [PERSON_NAME]! You have no bookings scheduled for [DATE]. Click the bu…" at bounding box center [311, 189] width 194 height 81
click at [308, 209] on button "Check in" at bounding box center [311, 218] width 58 height 24
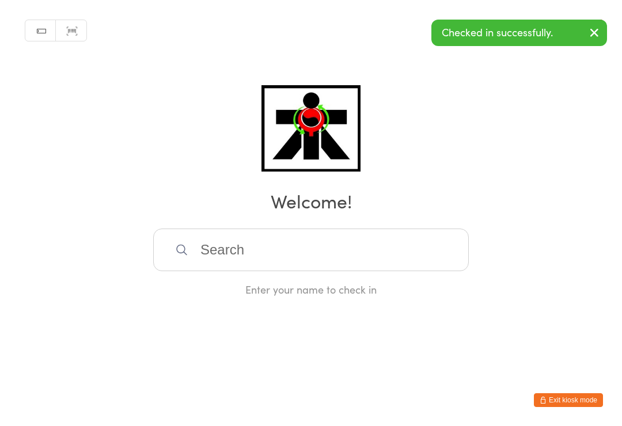
click at [195, 267] on input "search" at bounding box center [311, 250] width 316 height 43
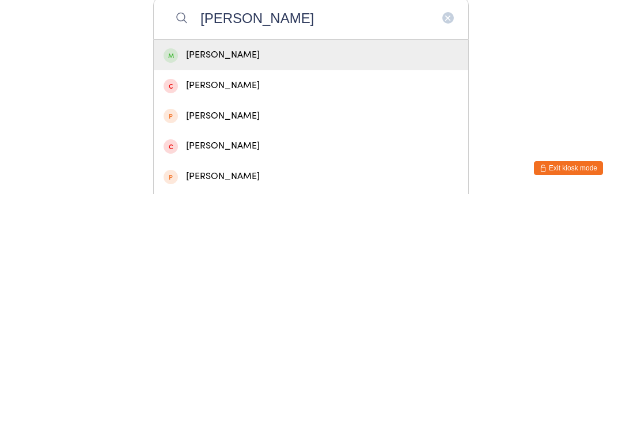
type input "[PERSON_NAME]"
click at [194, 280] on div "[PERSON_NAME]" at bounding box center [311, 288] width 295 height 16
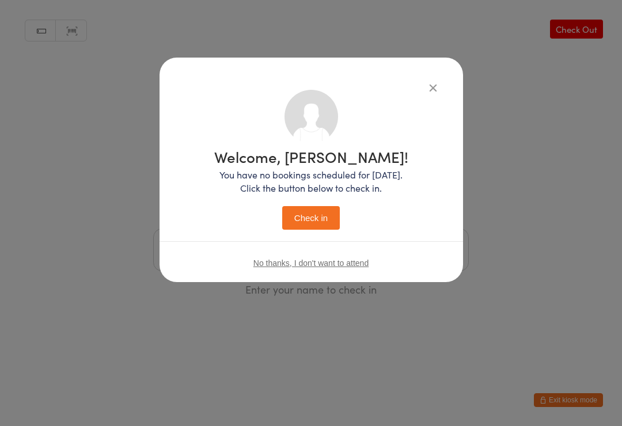
click at [320, 224] on button "Check in" at bounding box center [311, 218] width 58 height 24
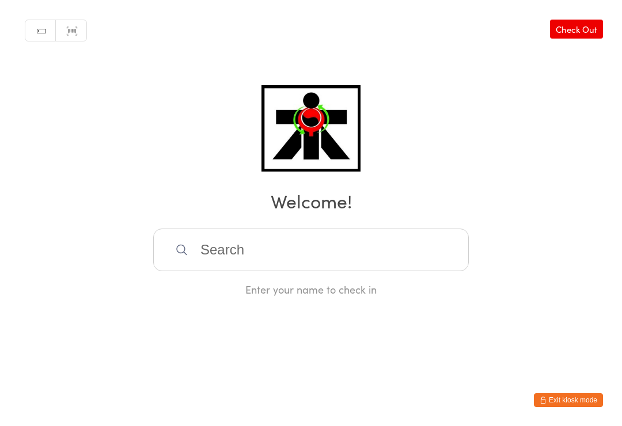
click at [343, 258] on input "search" at bounding box center [311, 250] width 316 height 43
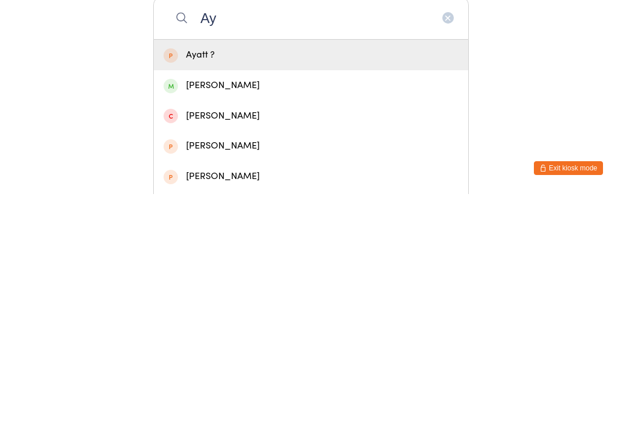
type input "Ay"
click at [254, 310] on div "[PERSON_NAME]" at bounding box center [311, 318] width 295 height 16
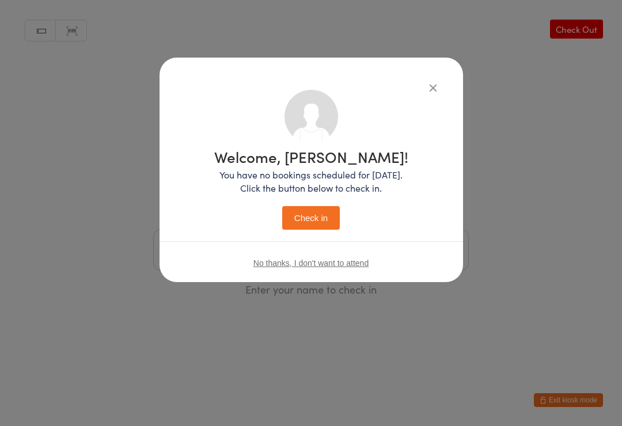
click at [317, 209] on button "Check in" at bounding box center [311, 218] width 58 height 24
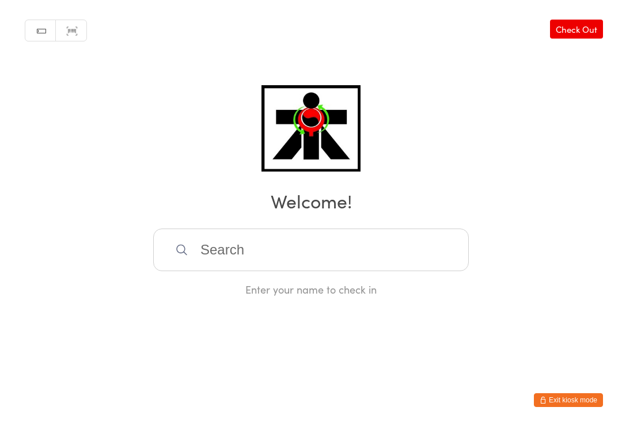
click at [443, 254] on input "search" at bounding box center [311, 250] width 316 height 43
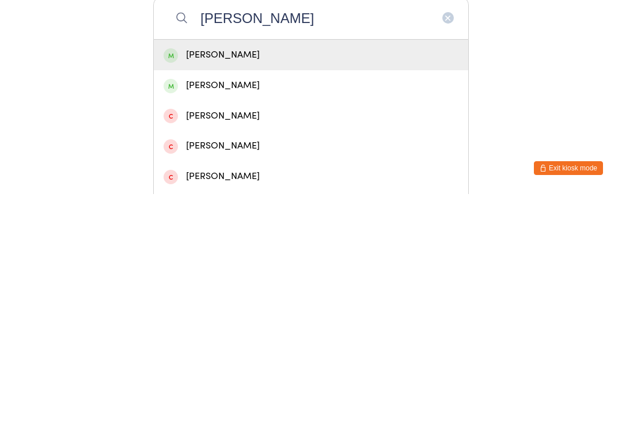
type input "[PERSON_NAME]"
click at [288, 280] on div "[PERSON_NAME]" at bounding box center [311, 288] width 295 height 16
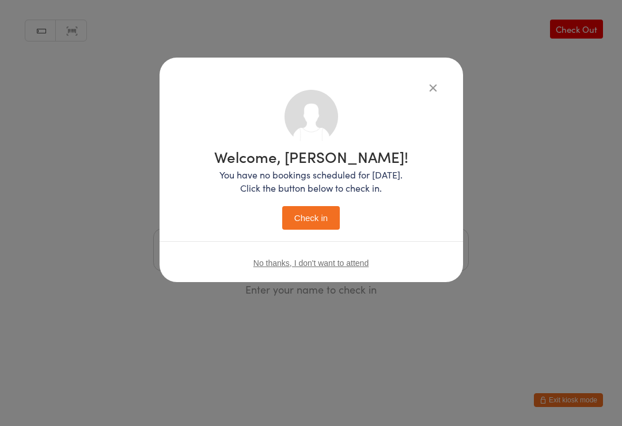
click at [331, 212] on button "Check in" at bounding box center [311, 218] width 58 height 24
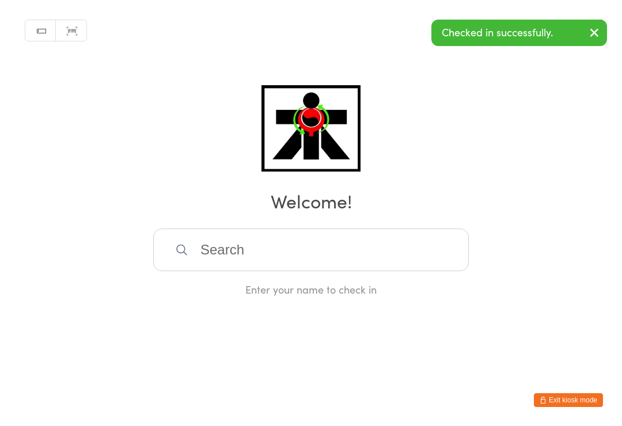
click at [269, 248] on input "search" at bounding box center [311, 250] width 316 height 43
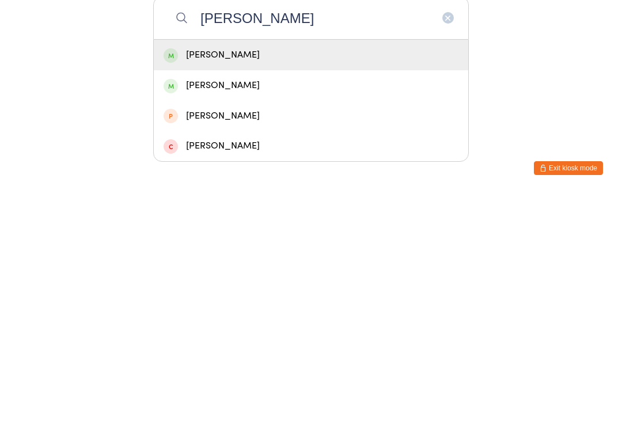
type input "[PERSON_NAME]"
click at [279, 280] on div "[PERSON_NAME]" at bounding box center [311, 288] width 295 height 16
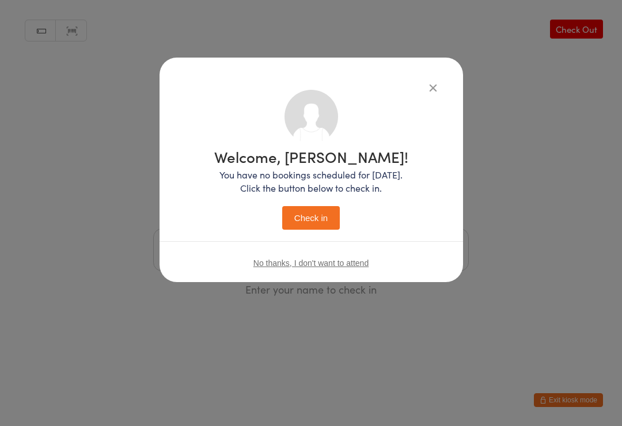
click at [318, 213] on button "Check in" at bounding box center [311, 218] width 58 height 24
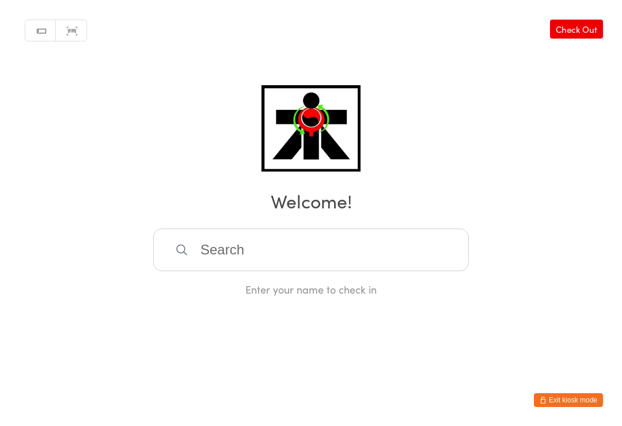
click at [183, 262] on input "search" at bounding box center [311, 250] width 316 height 43
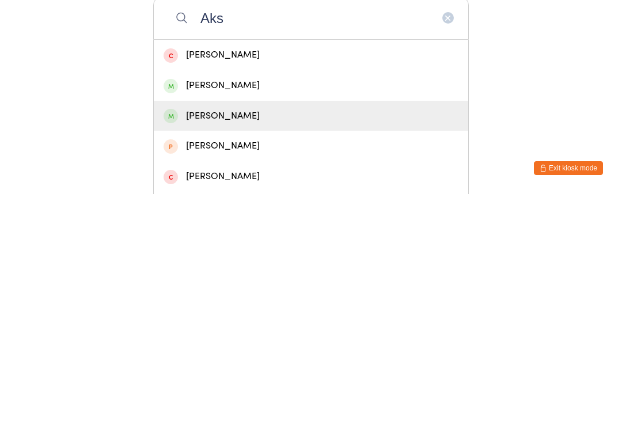
type input "Aks"
click at [195, 341] on div "[PERSON_NAME]" at bounding box center [311, 349] width 295 height 16
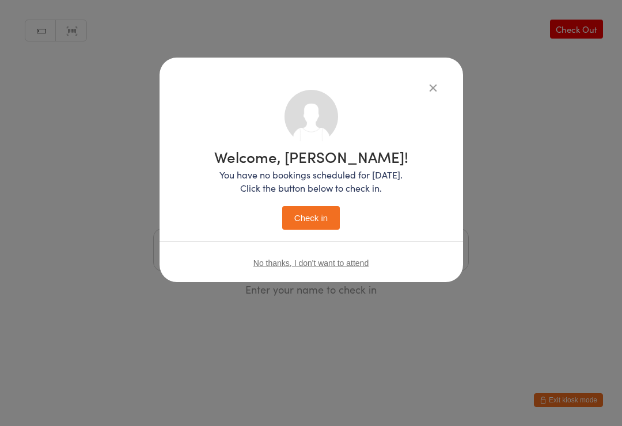
click at [300, 225] on button "Check in" at bounding box center [311, 218] width 58 height 24
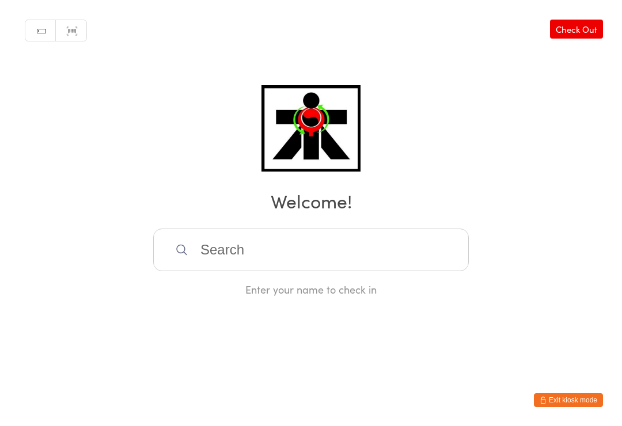
click at [307, 210] on h2 "Welcome!" at bounding box center [311, 201] width 599 height 26
click at [304, 242] on input "search" at bounding box center [311, 250] width 316 height 43
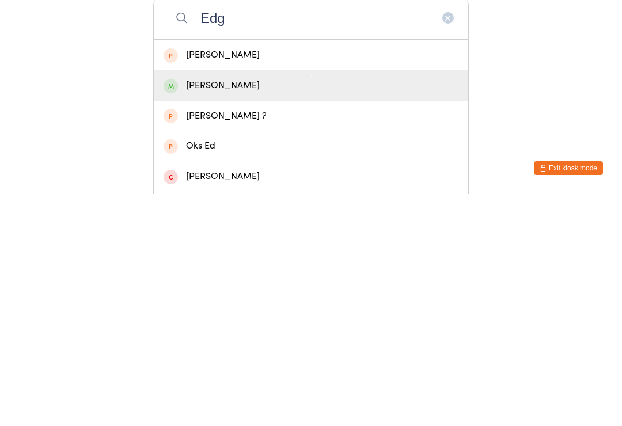
type input "Edg"
click at [243, 310] on div "[PERSON_NAME]" at bounding box center [311, 318] width 295 height 16
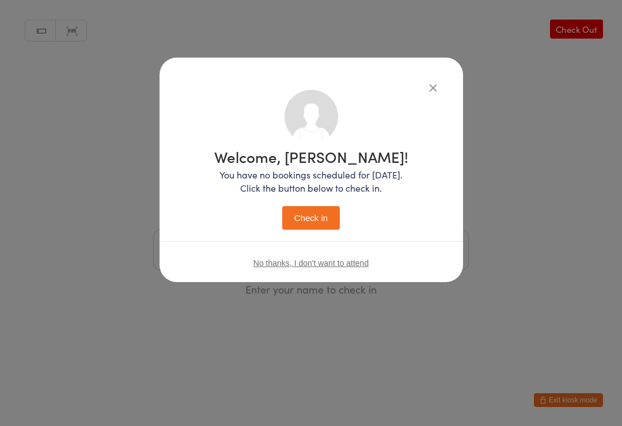
click at [327, 220] on button "Check in" at bounding box center [311, 218] width 58 height 24
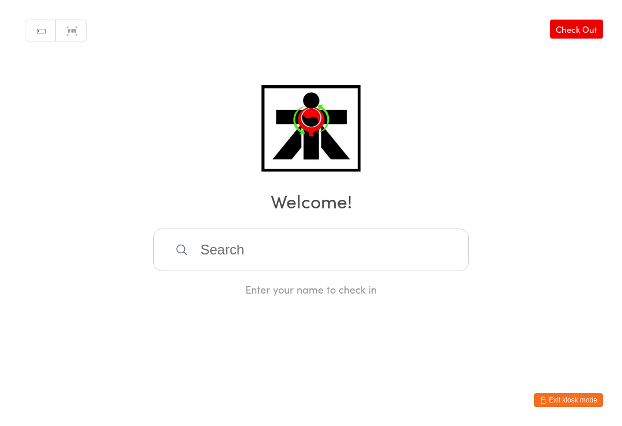
click at [301, 263] on input "search" at bounding box center [311, 250] width 316 height 43
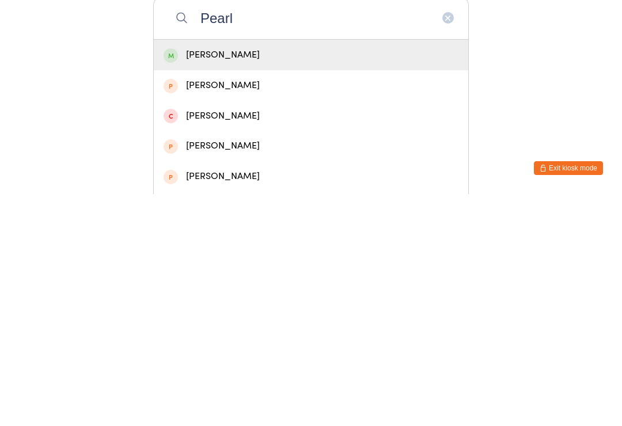
type input "Pearl"
click at [255, 280] on div "[PERSON_NAME]" at bounding box center [311, 288] width 295 height 16
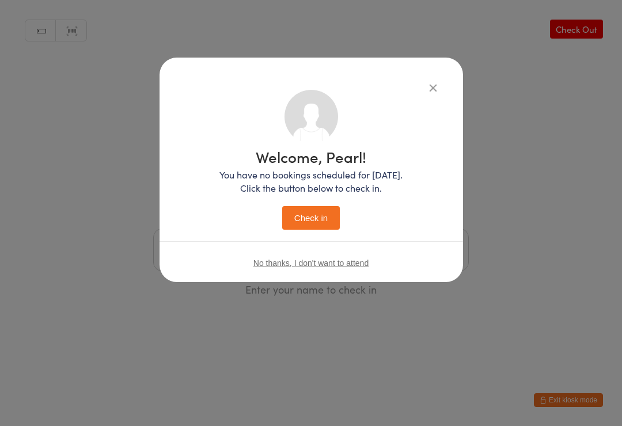
click at [314, 216] on button "Check in" at bounding box center [311, 218] width 58 height 24
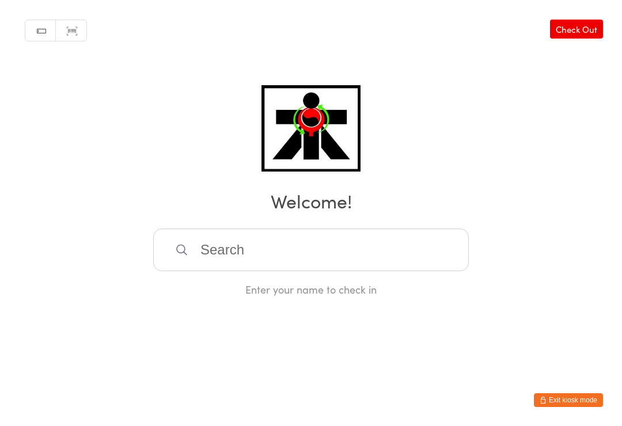
click at [402, 250] on input "search" at bounding box center [311, 250] width 316 height 43
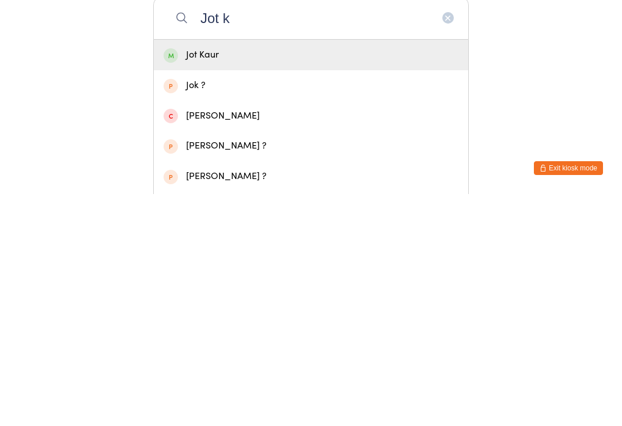
type input "Jot k"
click at [339, 280] on div "Jot Kaur" at bounding box center [311, 288] width 295 height 16
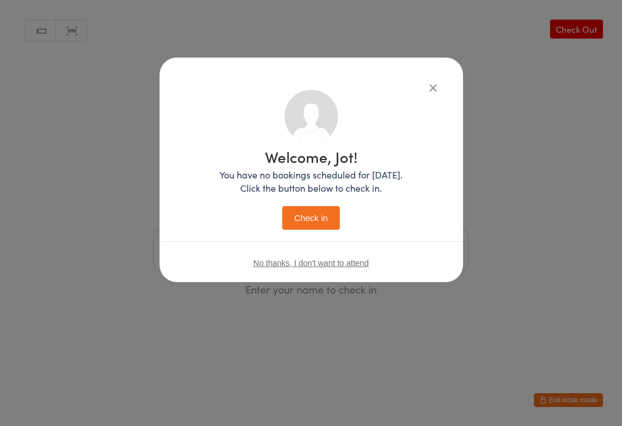
click at [313, 228] on button "Check in" at bounding box center [311, 218] width 58 height 24
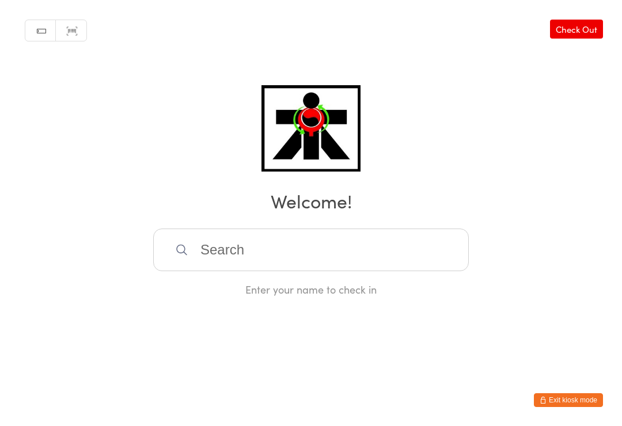
click at [197, 238] on input "search" at bounding box center [311, 250] width 316 height 43
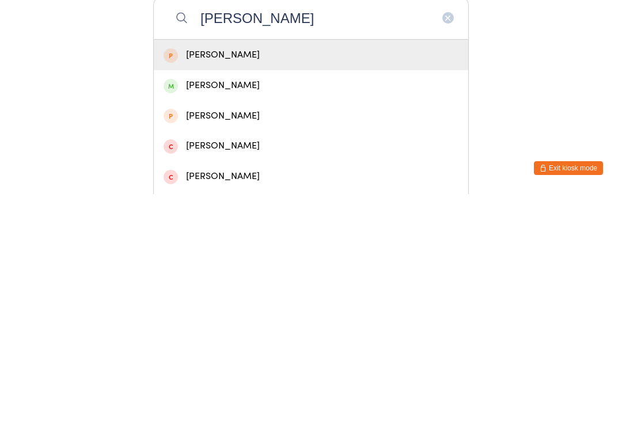
type input "[PERSON_NAME]"
click at [179, 310] on div "[PERSON_NAME]" at bounding box center [311, 318] width 295 height 16
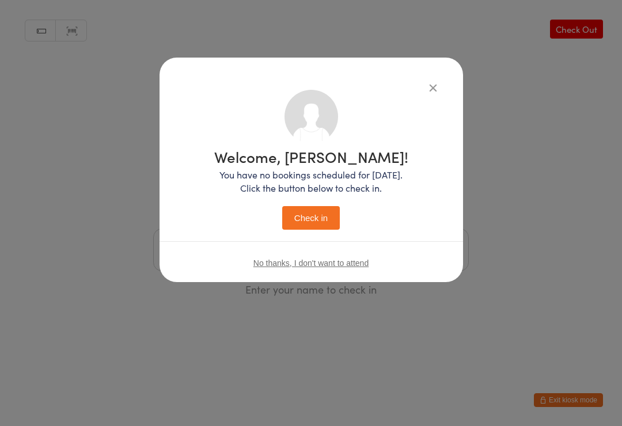
click at [306, 226] on button "Check in" at bounding box center [311, 218] width 58 height 24
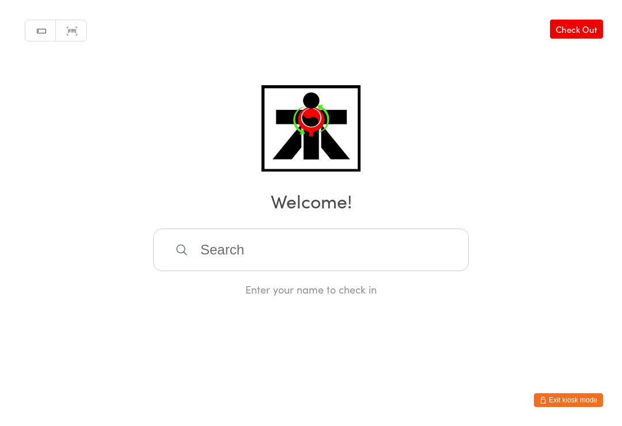
click at [381, 249] on input "search" at bounding box center [311, 250] width 316 height 43
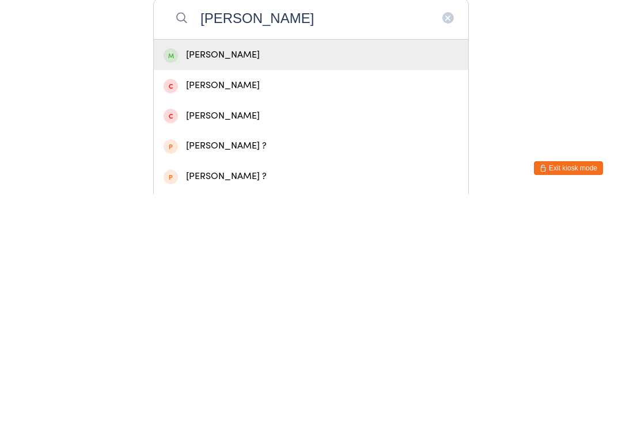
type input "[PERSON_NAME]"
click at [301, 280] on div "[PERSON_NAME]" at bounding box center [311, 288] width 295 height 16
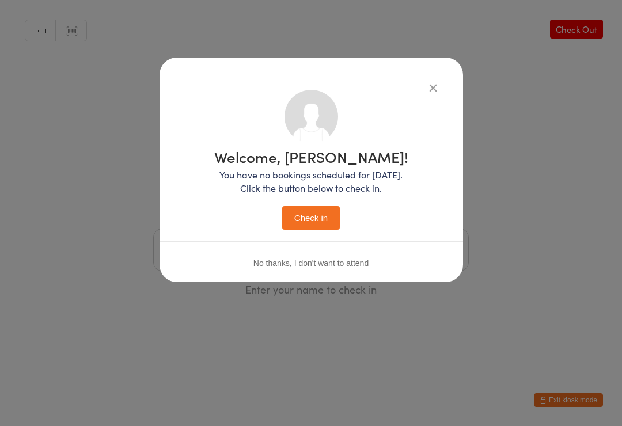
click at [315, 212] on button "Check in" at bounding box center [311, 218] width 58 height 24
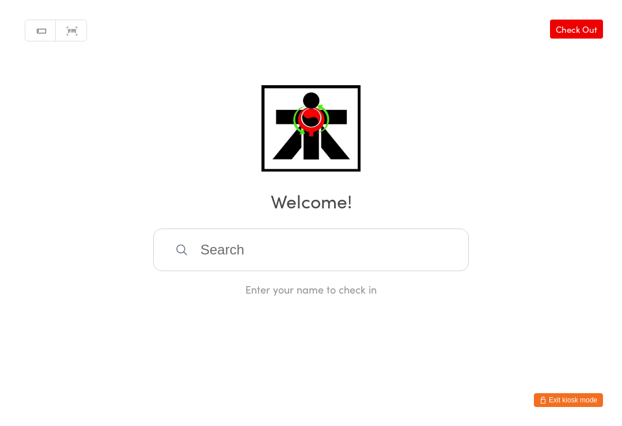
click at [404, 247] on input "search" at bounding box center [311, 250] width 316 height 43
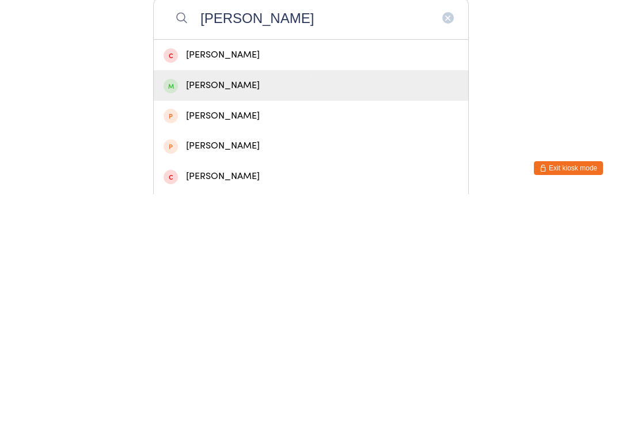
type input "[PERSON_NAME]"
click at [250, 303] on div "[PERSON_NAME]" at bounding box center [311, 318] width 315 height 31
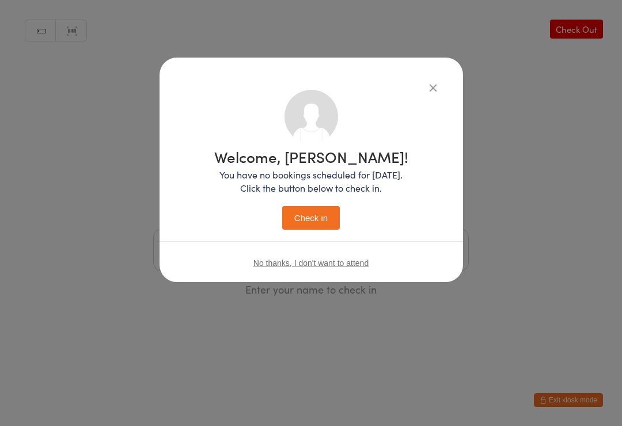
click at [331, 225] on button "Check in" at bounding box center [311, 218] width 58 height 24
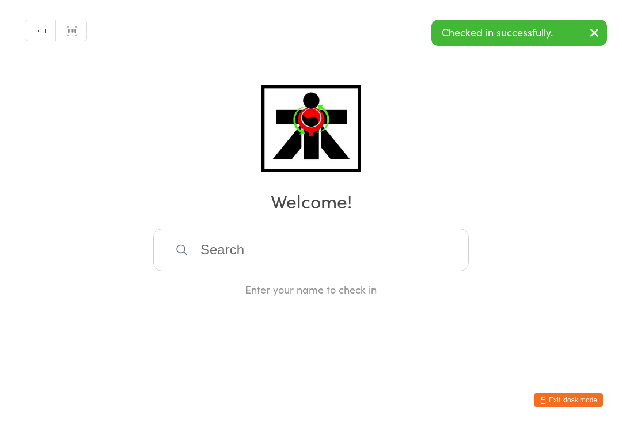
click at [362, 249] on input "search" at bounding box center [311, 250] width 316 height 43
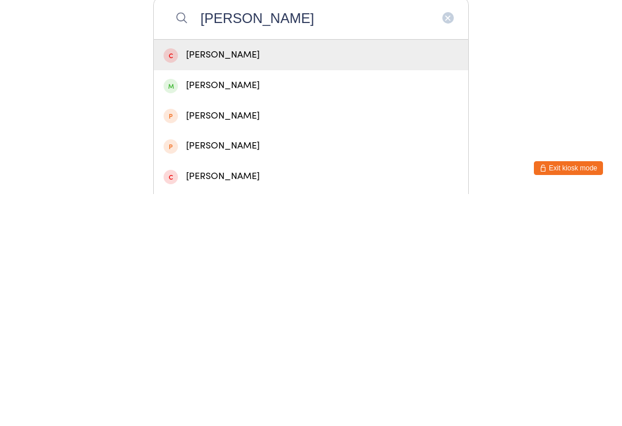
type input "[PERSON_NAME]"
click at [252, 333] on div "[PERSON_NAME]" at bounding box center [311, 348] width 315 height 31
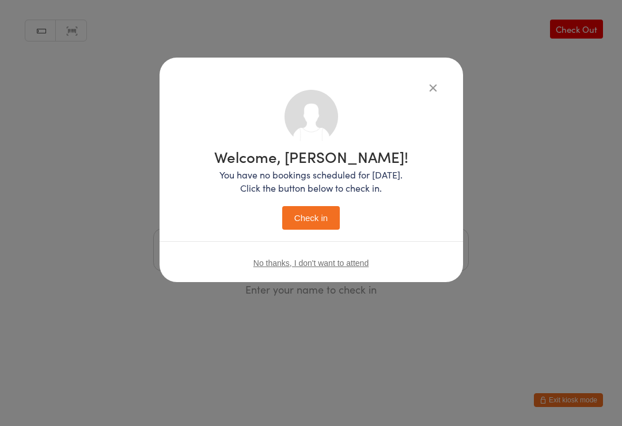
click at [309, 213] on button "Check in" at bounding box center [311, 218] width 58 height 24
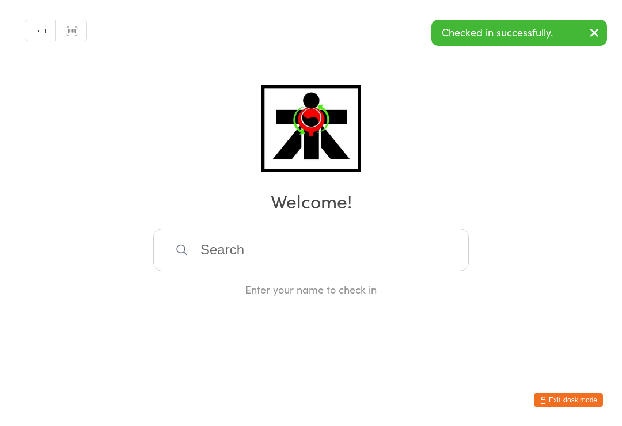
click at [316, 260] on input "search" at bounding box center [311, 250] width 316 height 43
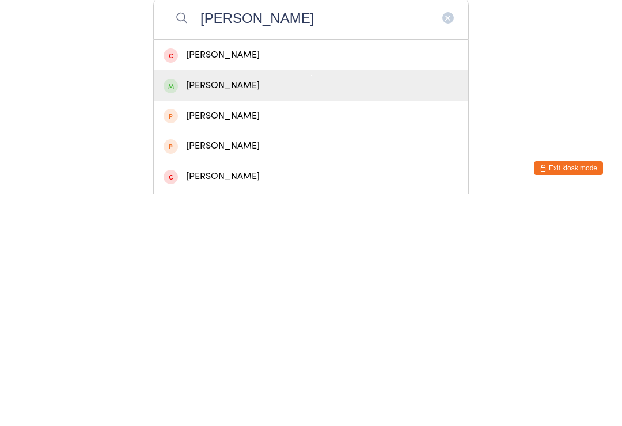
type input "[PERSON_NAME]"
click at [237, 310] on div "[PERSON_NAME]" at bounding box center [311, 318] width 295 height 16
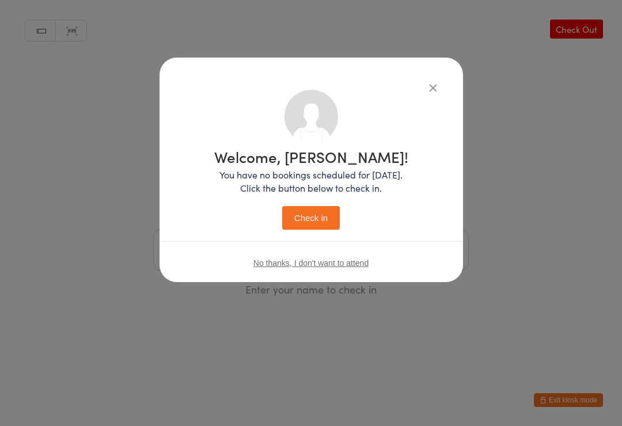
click at [324, 210] on button "Check in" at bounding box center [311, 218] width 58 height 24
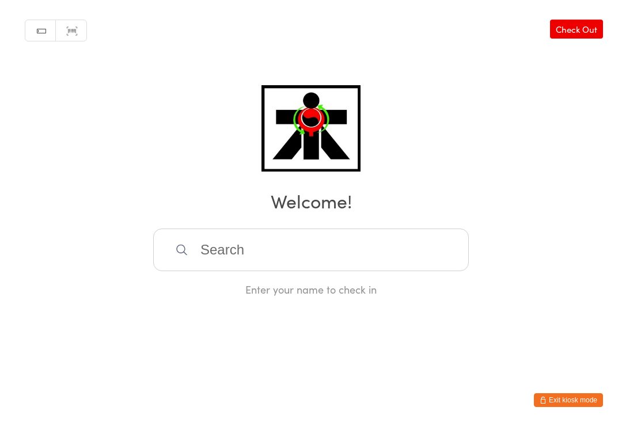
click at [335, 297] on div "Enter your name to check in" at bounding box center [311, 289] width 316 height 14
click at [226, 267] on input "search" at bounding box center [311, 250] width 316 height 43
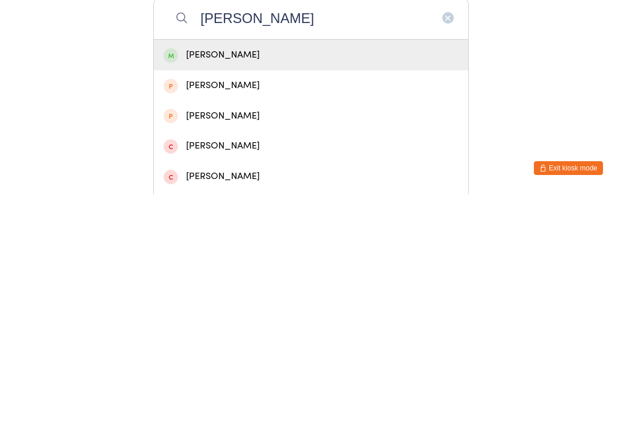
click at [198, 229] on input "[PERSON_NAME]" at bounding box center [311, 250] width 316 height 43
type input "[PERSON_NAME]"
click at [217, 280] on div "[PERSON_NAME]" at bounding box center [311, 288] width 295 height 16
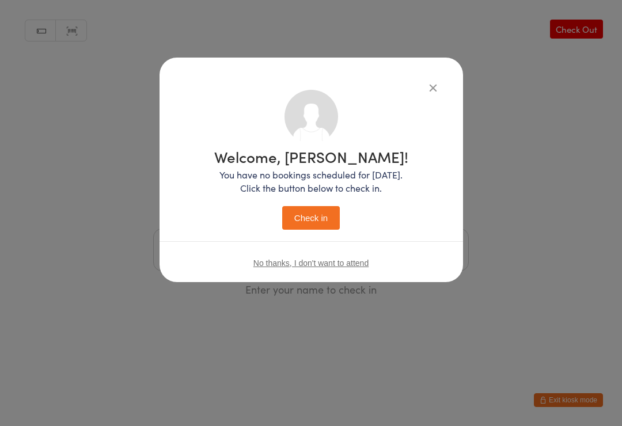
click at [286, 213] on button "Check in" at bounding box center [311, 218] width 58 height 24
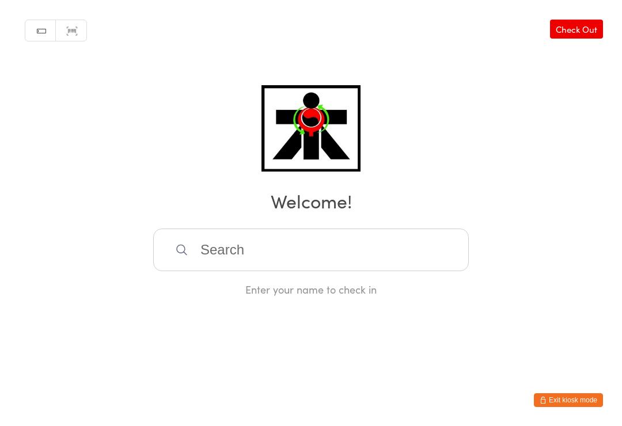
click at [70, 378] on html "You have now entered Kiosk Mode. Members will be able to check themselves in us…" at bounding box center [311, 213] width 622 height 426
click at [236, 244] on input "search" at bounding box center [311, 250] width 316 height 43
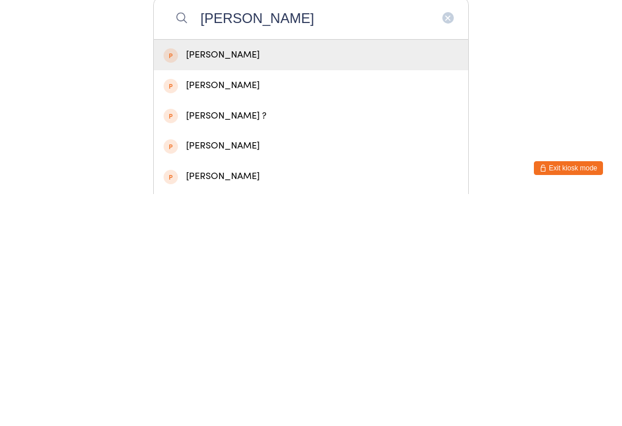
type input "[PERSON_NAME]"
click at [201, 310] on div "[PERSON_NAME]" at bounding box center [311, 318] width 295 height 16
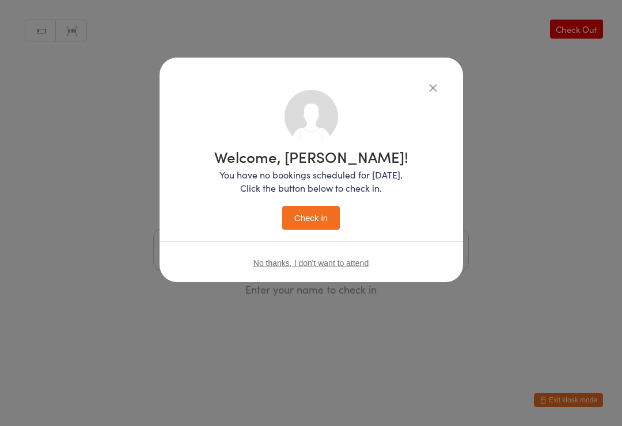
click at [303, 214] on button "Check in" at bounding box center [311, 218] width 58 height 24
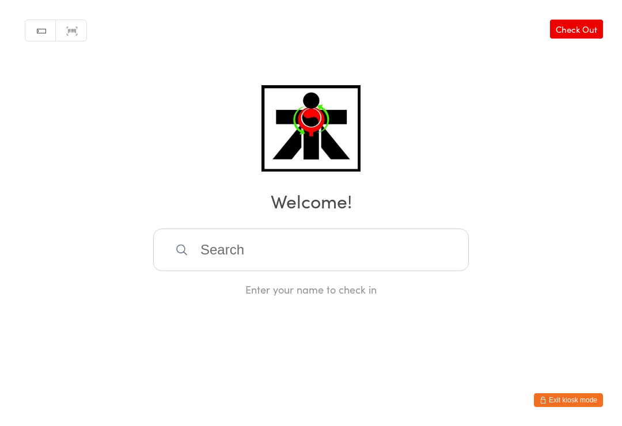
click at [340, 271] on input "search" at bounding box center [311, 250] width 316 height 43
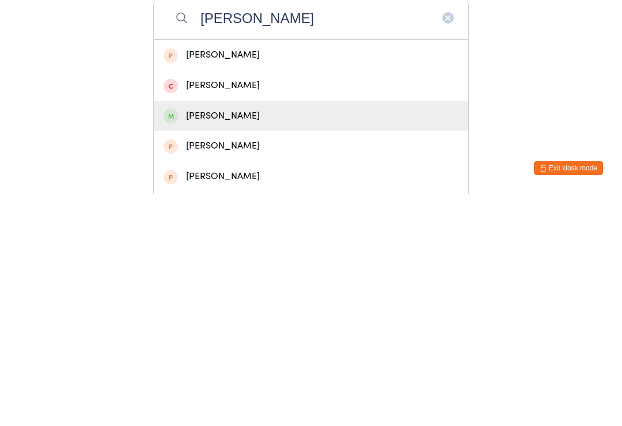
type input "[PERSON_NAME]"
click at [225, 341] on div "[PERSON_NAME]" at bounding box center [311, 349] width 295 height 16
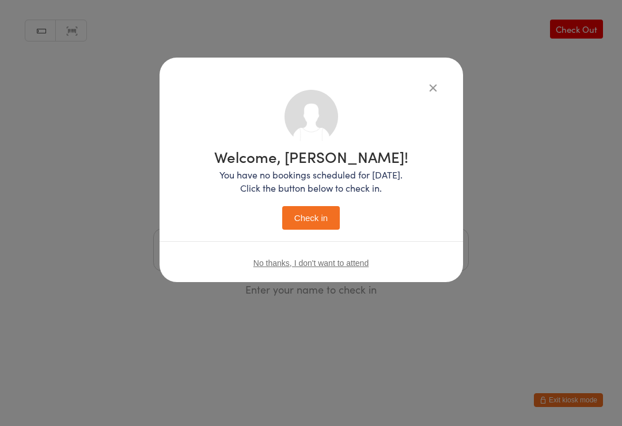
click at [311, 219] on button "Check in" at bounding box center [311, 218] width 58 height 24
